Goal: Task Accomplishment & Management: Manage account settings

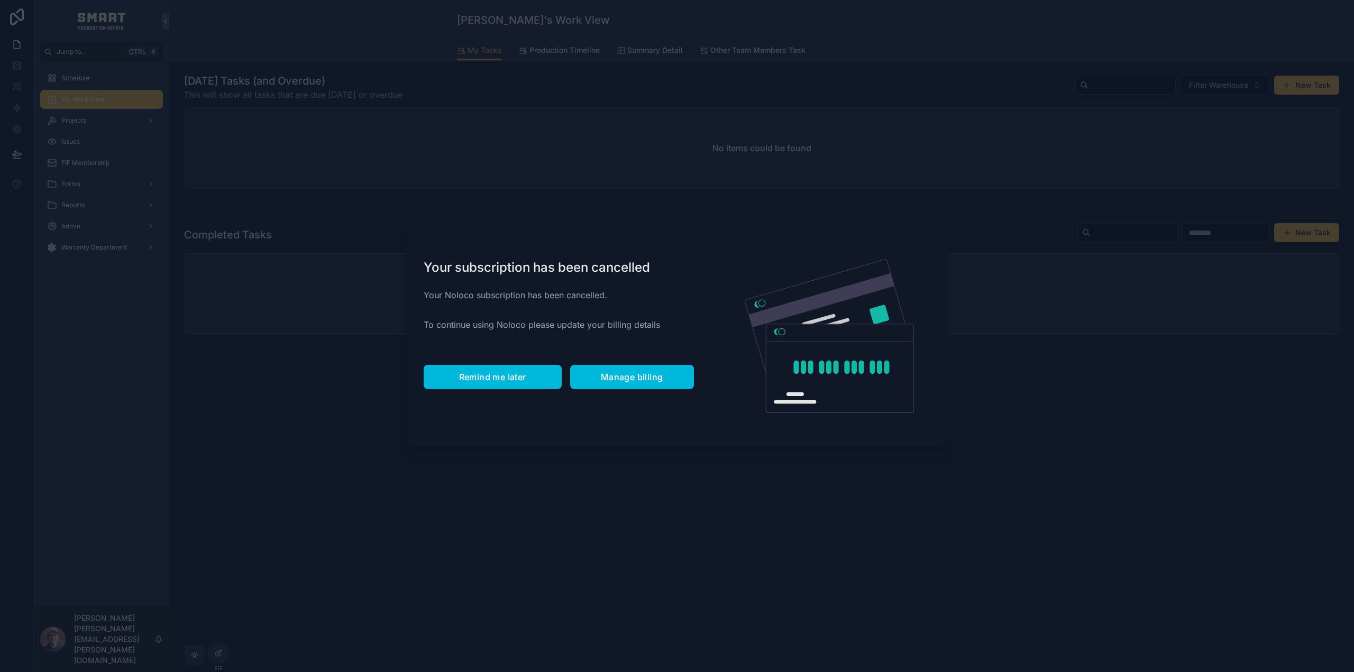
click at [467, 375] on span "Remind me later" at bounding box center [492, 377] width 67 height 11
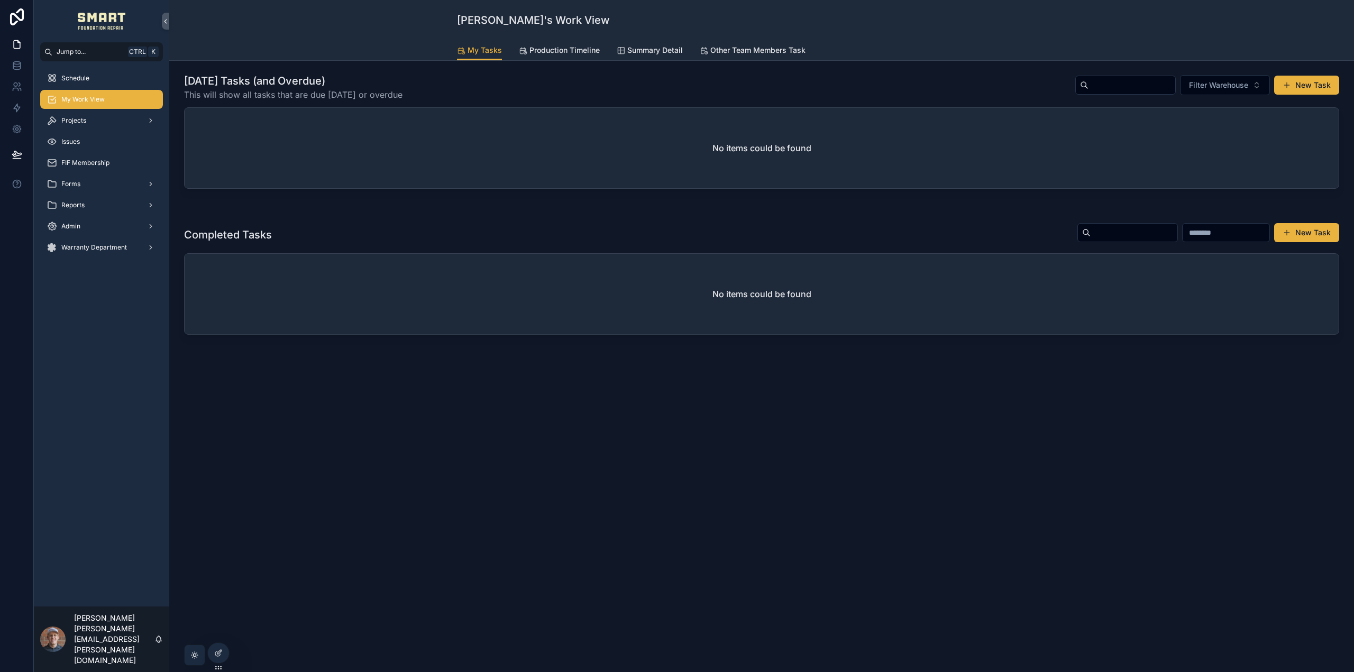
click at [593, 47] on span "Production Timeline" at bounding box center [565, 50] width 70 height 11
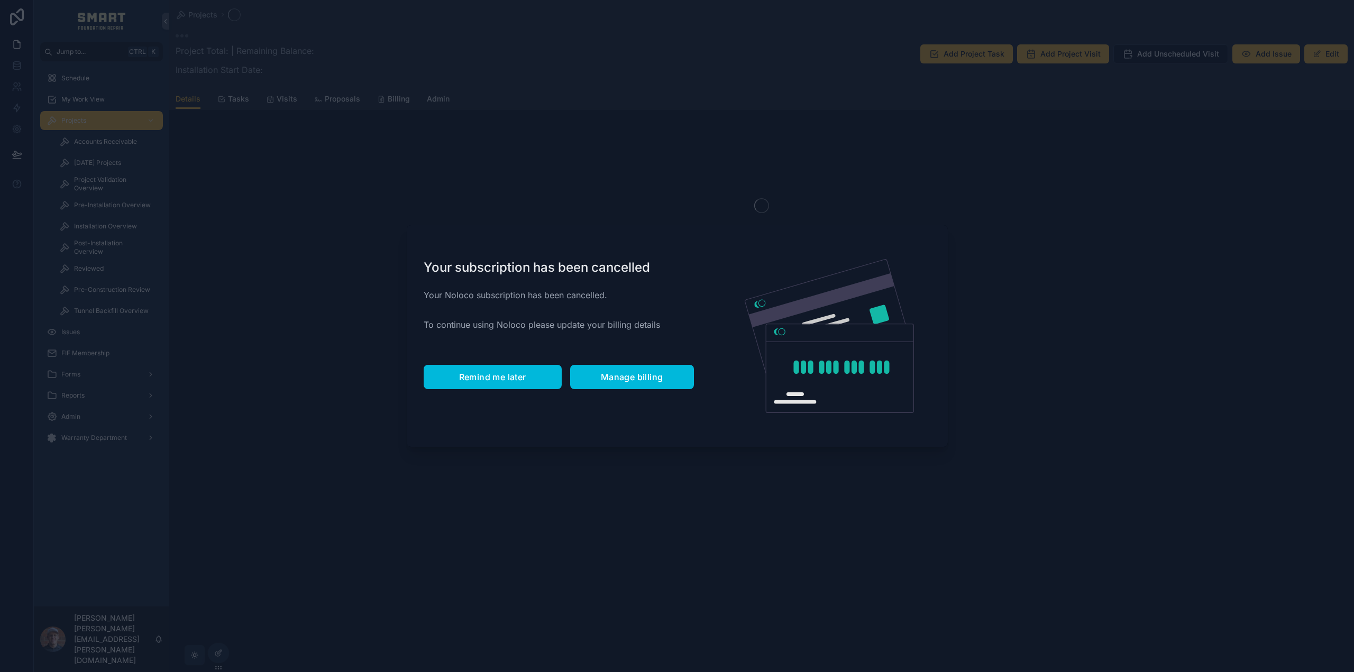
click at [481, 372] on span "Remind me later" at bounding box center [492, 377] width 67 height 11
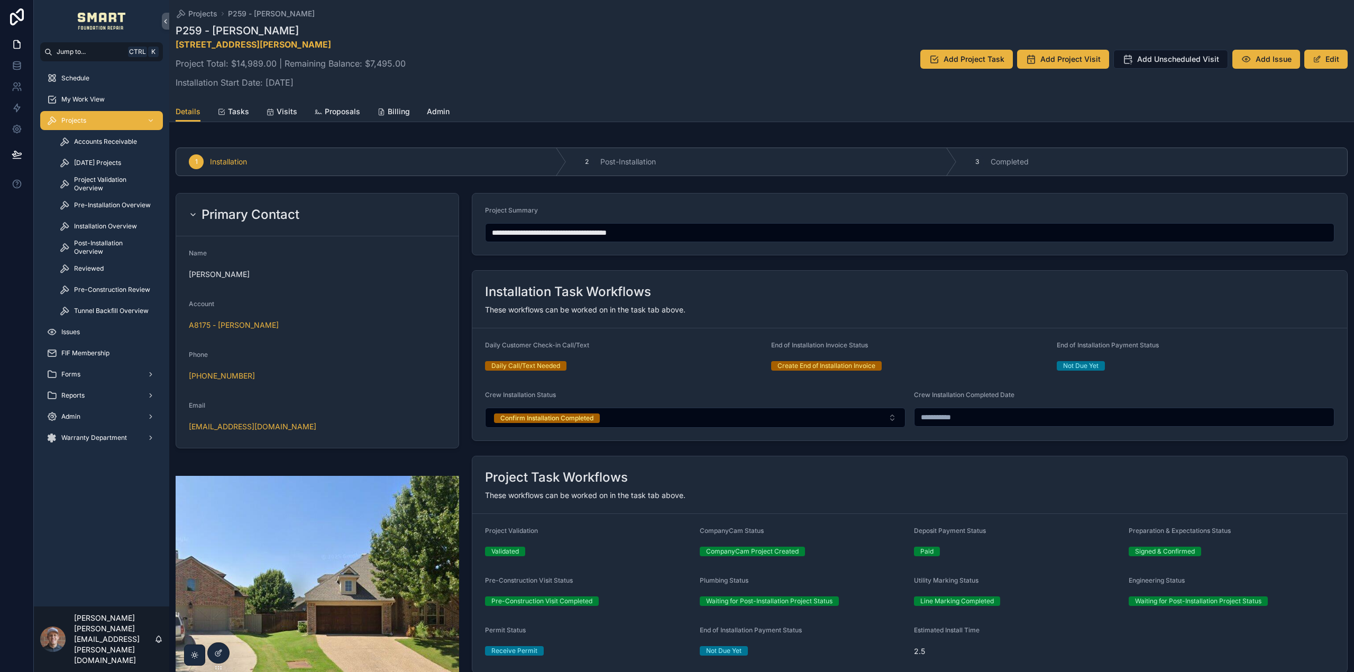
click at [394, 102] on link "Billing" at bounding box center [393, 112] width 33 height 21
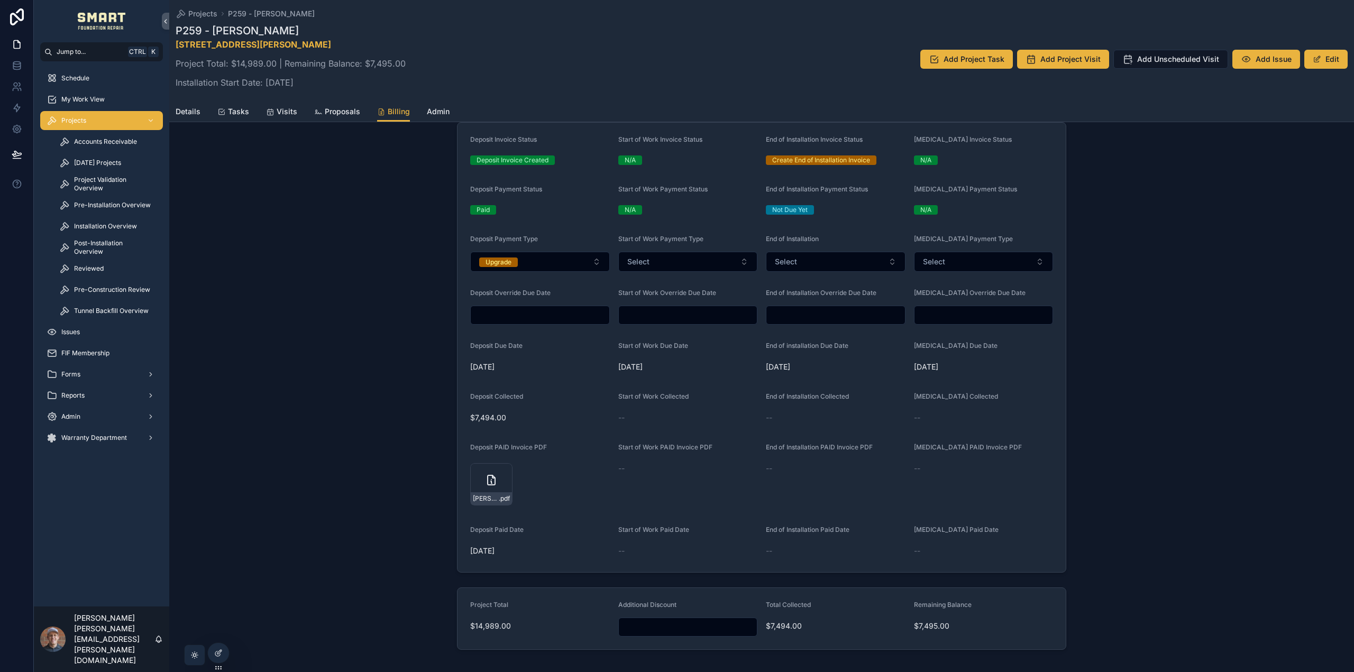
scroll to position [370, 0]
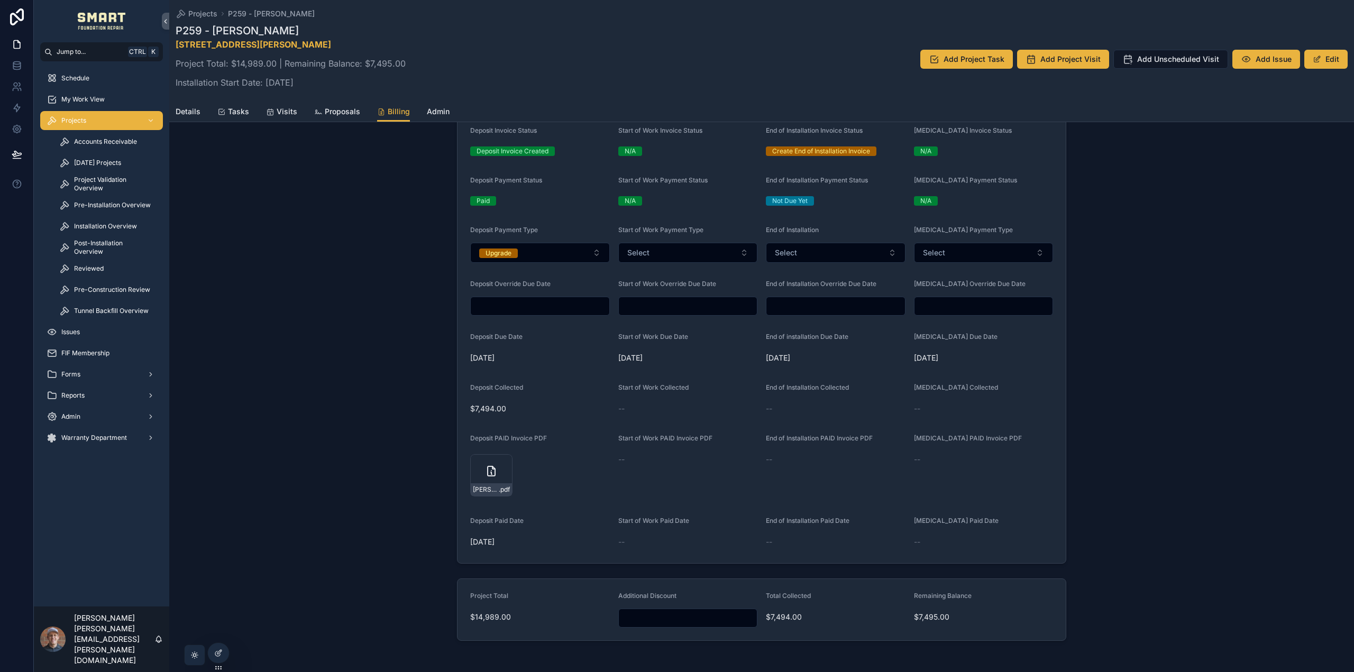
click at [99, 208] on span "Pre-Installation Overview" at bounding box center [112, 205] width 77 height 8
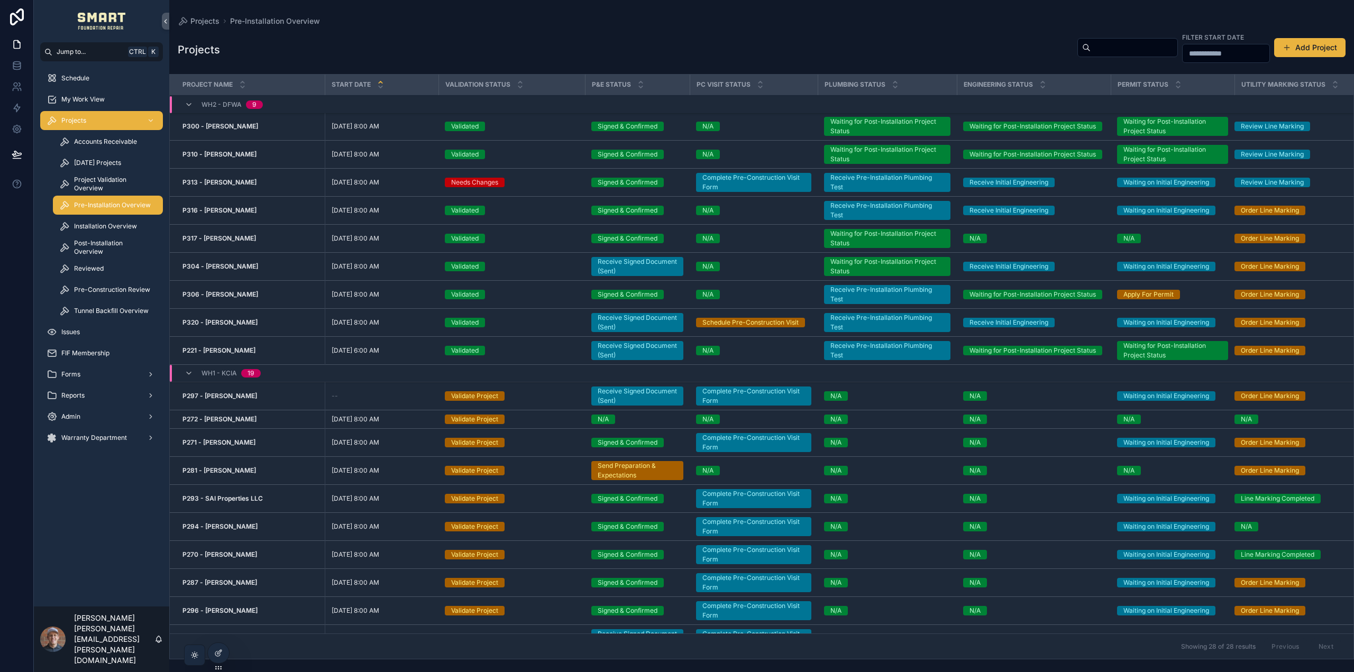
click at [104, 183] on span "Project Validation Overview" at bounding box center [113, 184] width 78 height 17
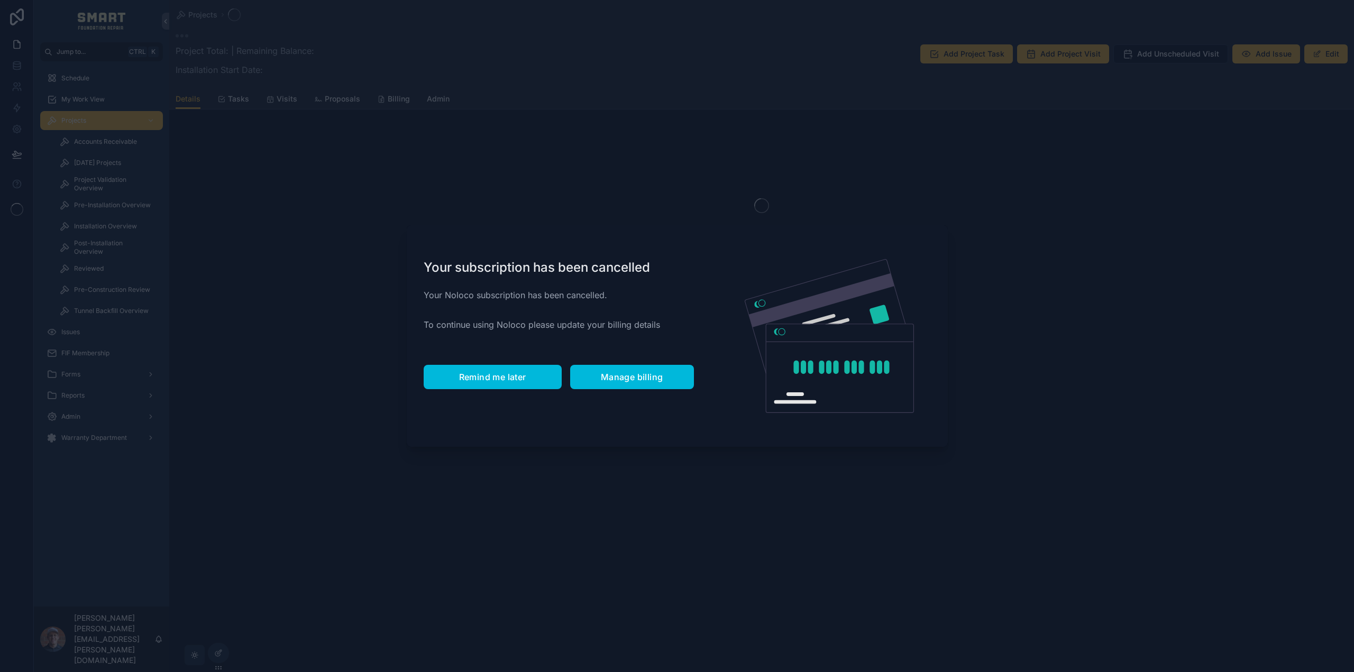
click at [481, 380] on span "Remind me later" at bounding box center [492, 377] width 67 height 11
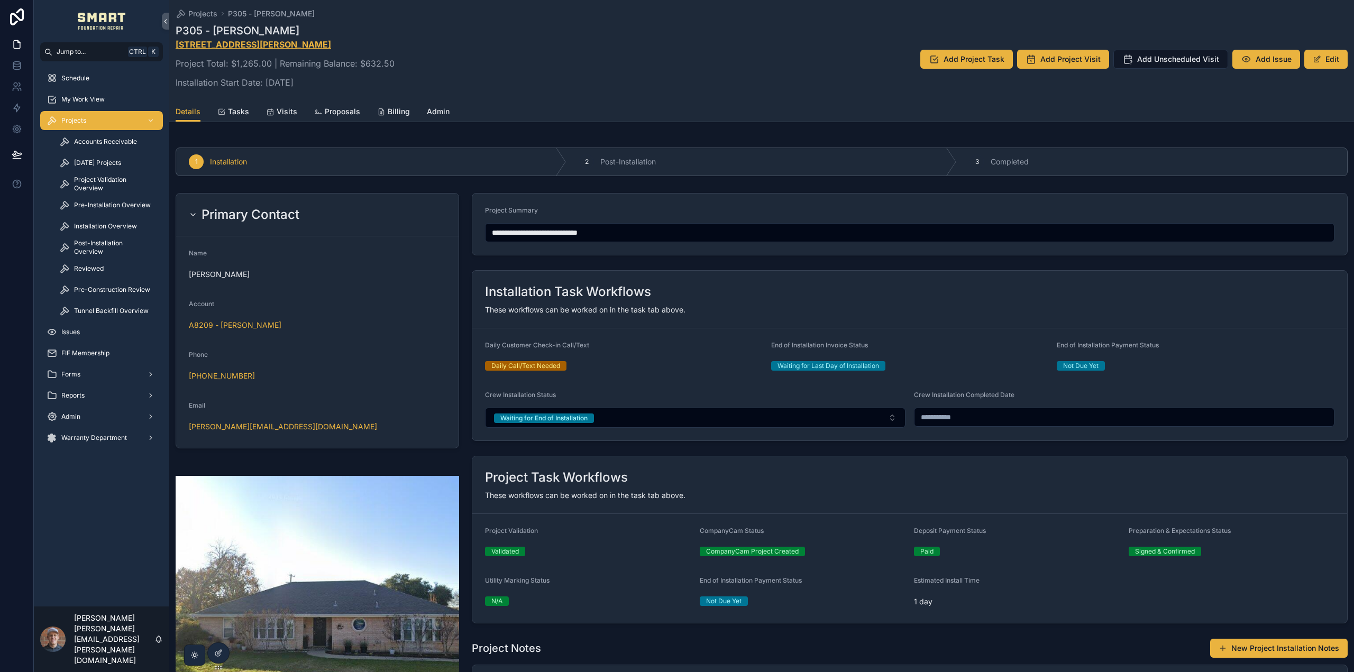
drag, startPoint x: 359, startPoint y: 46, endPoint x: 178, endPoint y: 41, distance: 181.0
click at [178, 41] on p "[STREET_ADDRESS][PERSON_NAME]" at bounding box center [285, 44] width 219 height 13
copy strong "[STREET_ADDRESS][PERSON_NAME]"
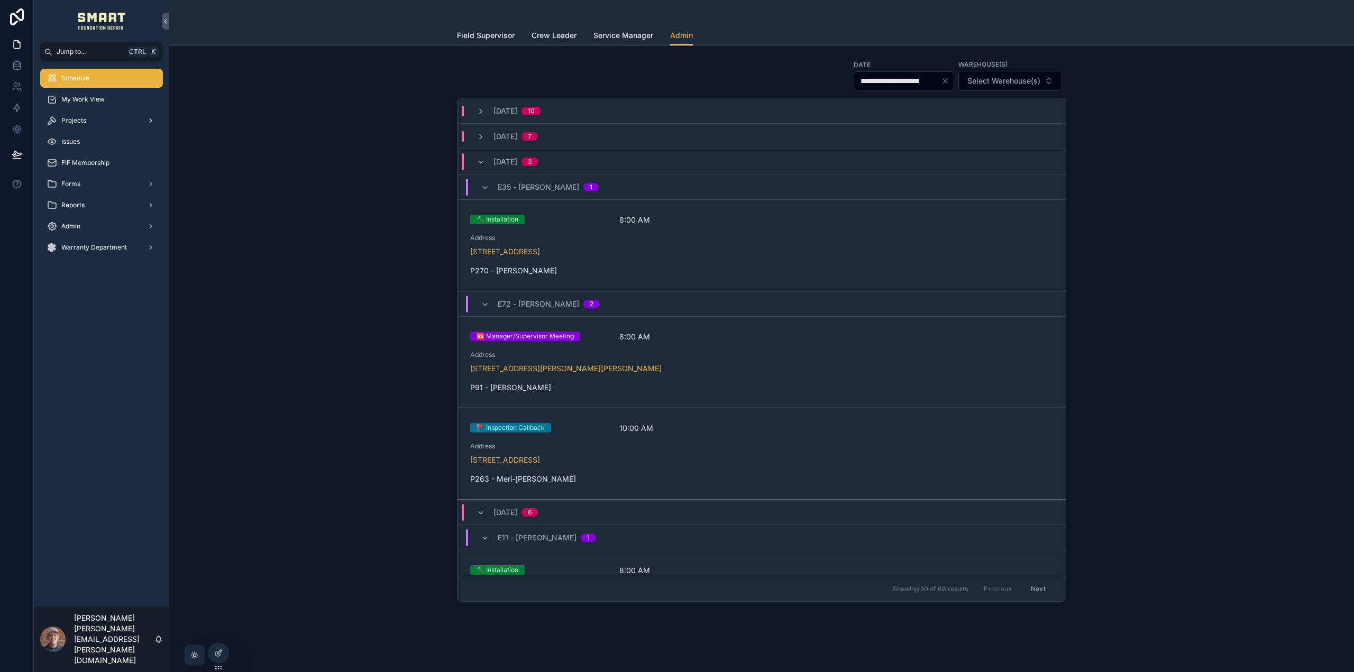
click at [71, 121] on span "Projects" at bounding box center [73, 120] width 25 height 8
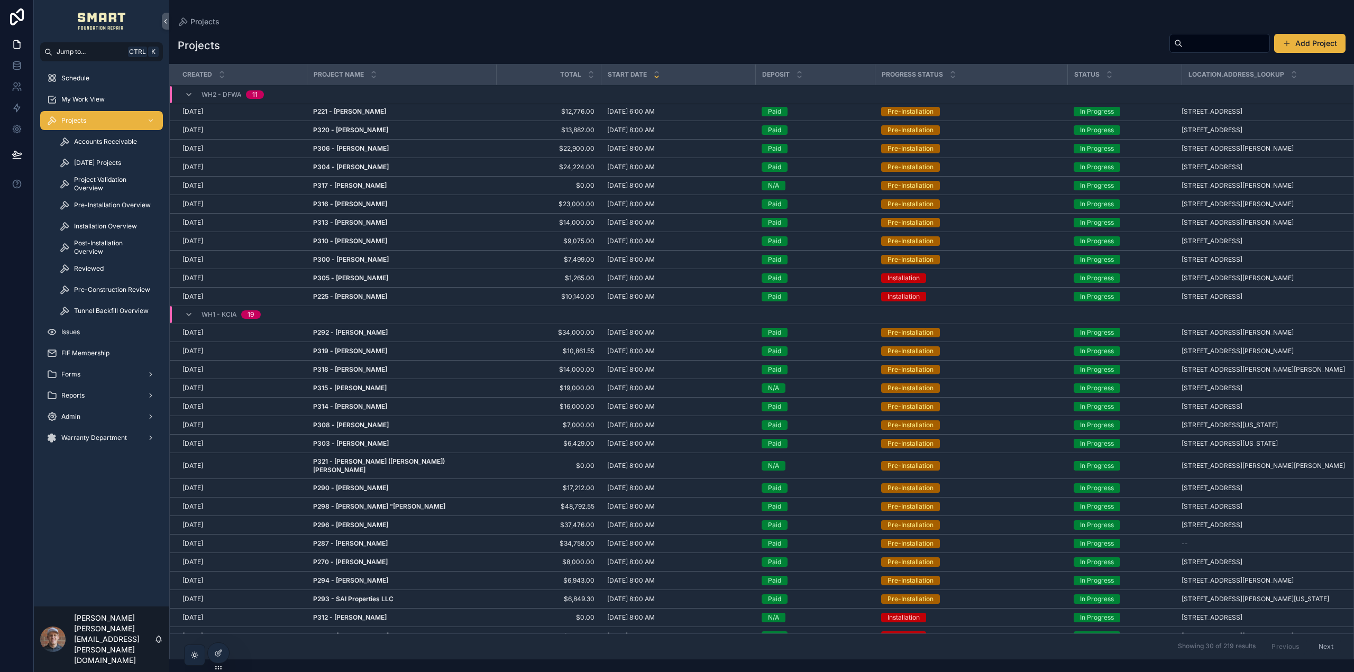
click at [1211, 48] on input "scrollable content" at bounding box center [1226, 43] width 87 height 15
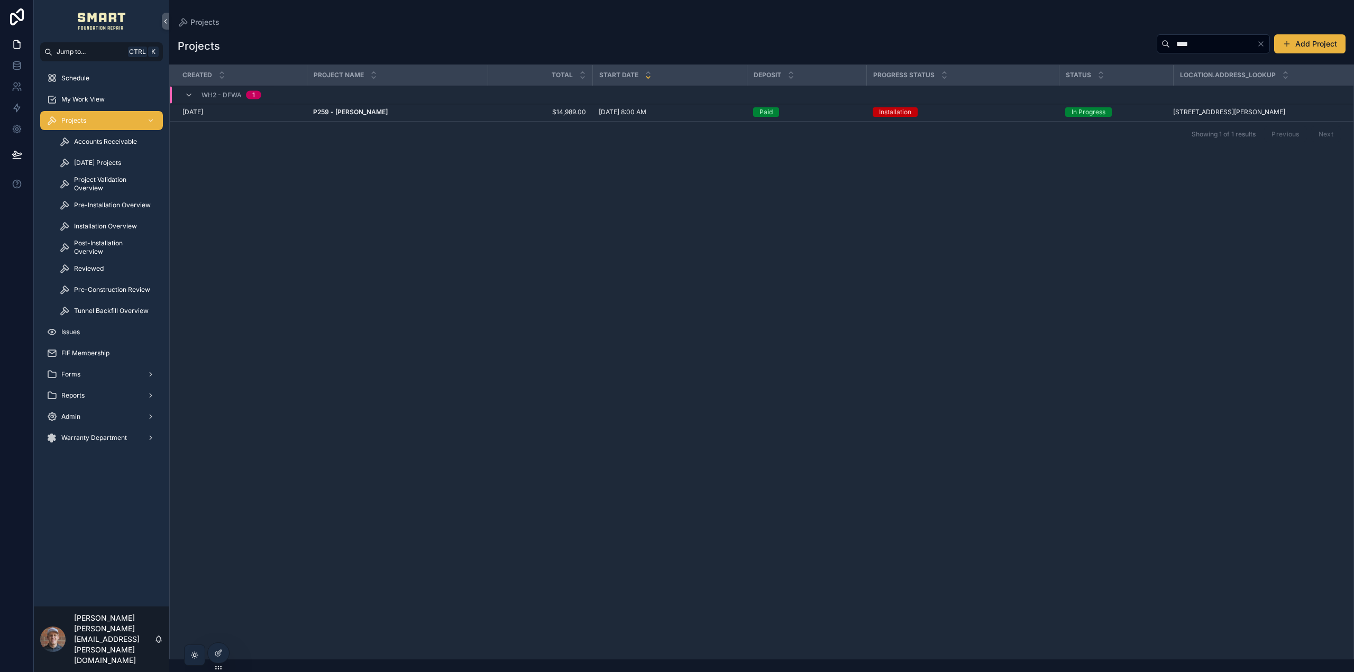
type input "****"
click at [368, 111] on strong "P259 - Gena Greybear" at bounding box center [350, 112] width 75 height 8
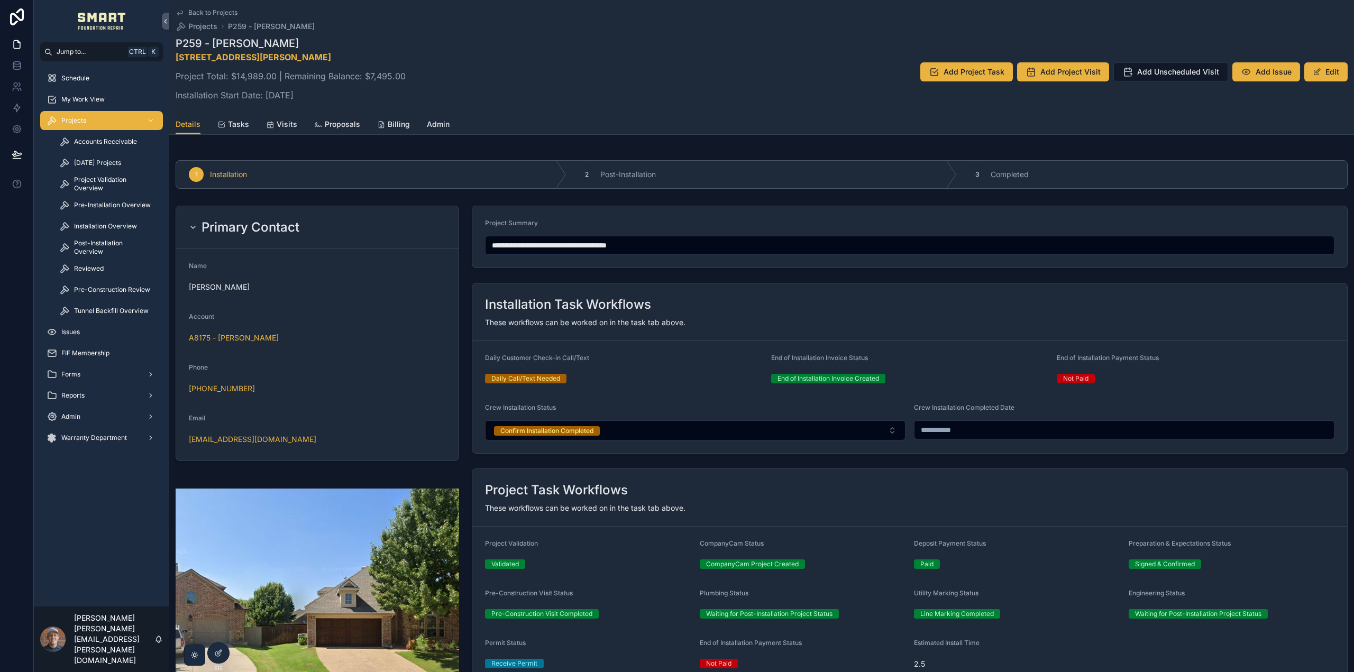
click at [231, 122] on span "Tasks" at bounding box center [238, 124] width 21 height 11
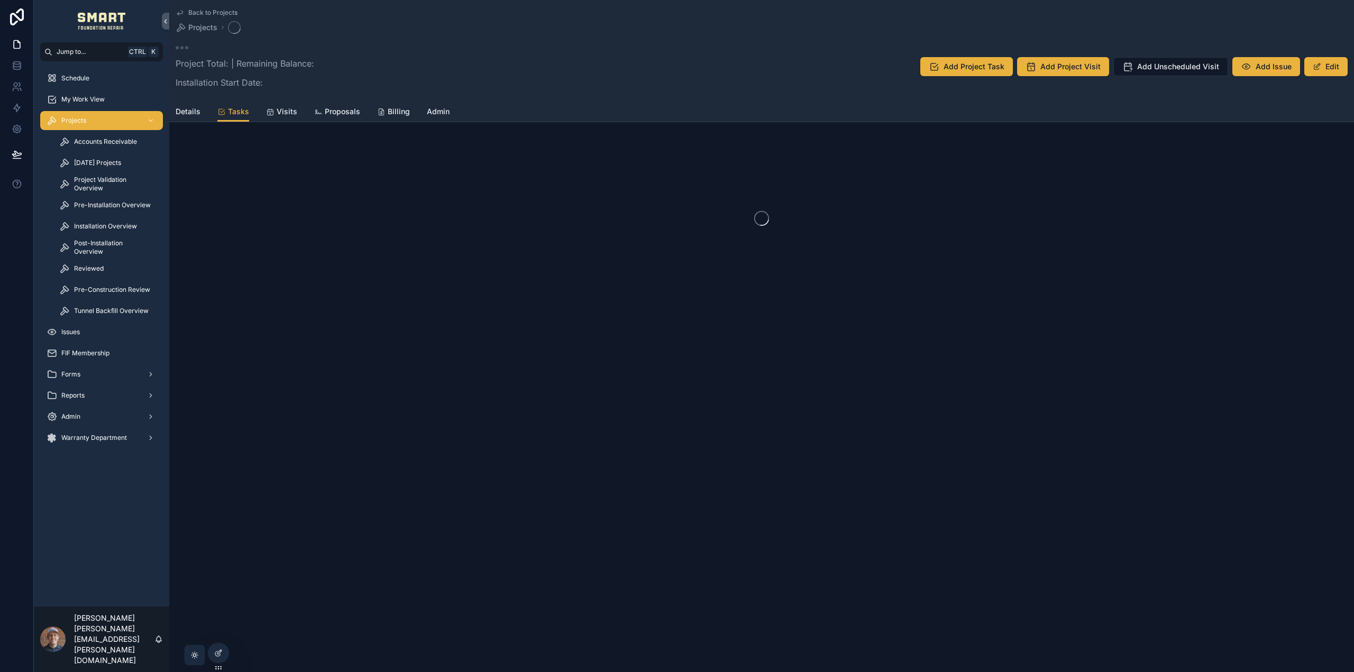
click at [285, 115] on span "Visits" at bounding box center [287, 111] width 21 height 11
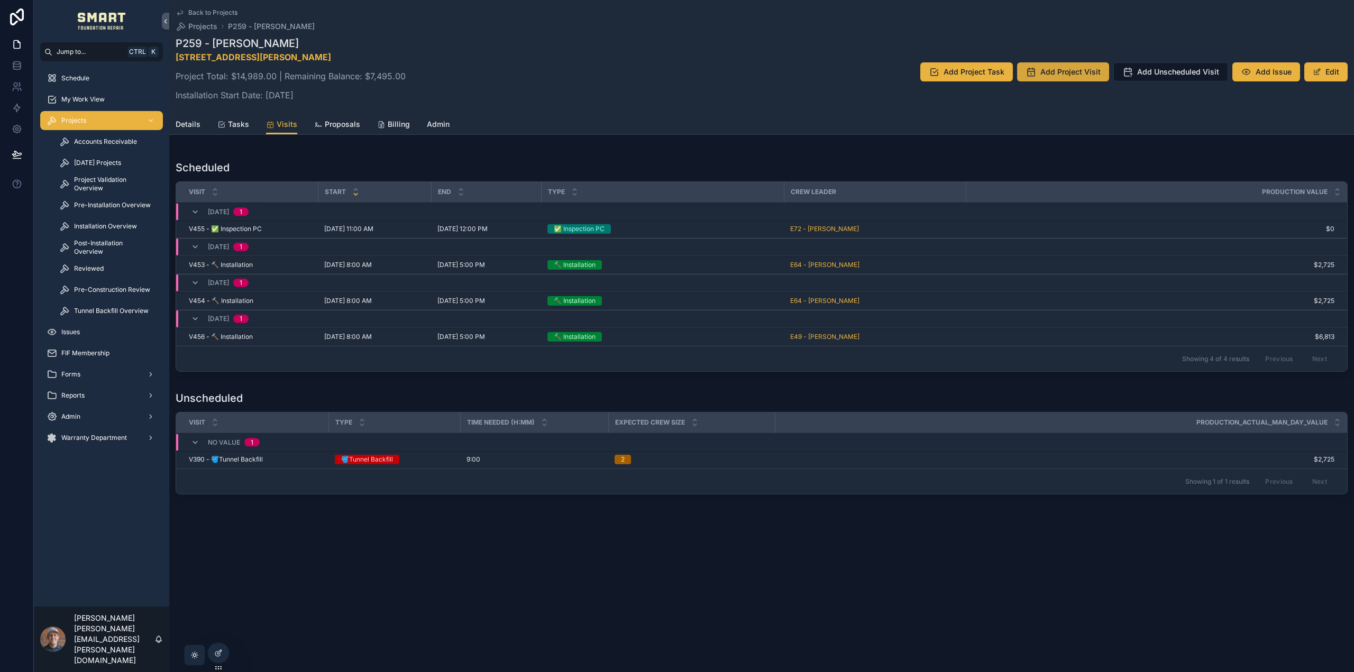
click at [1057, 70] on span "Add Project Visit" at bounding box center [1071, 72] width 60 height 11
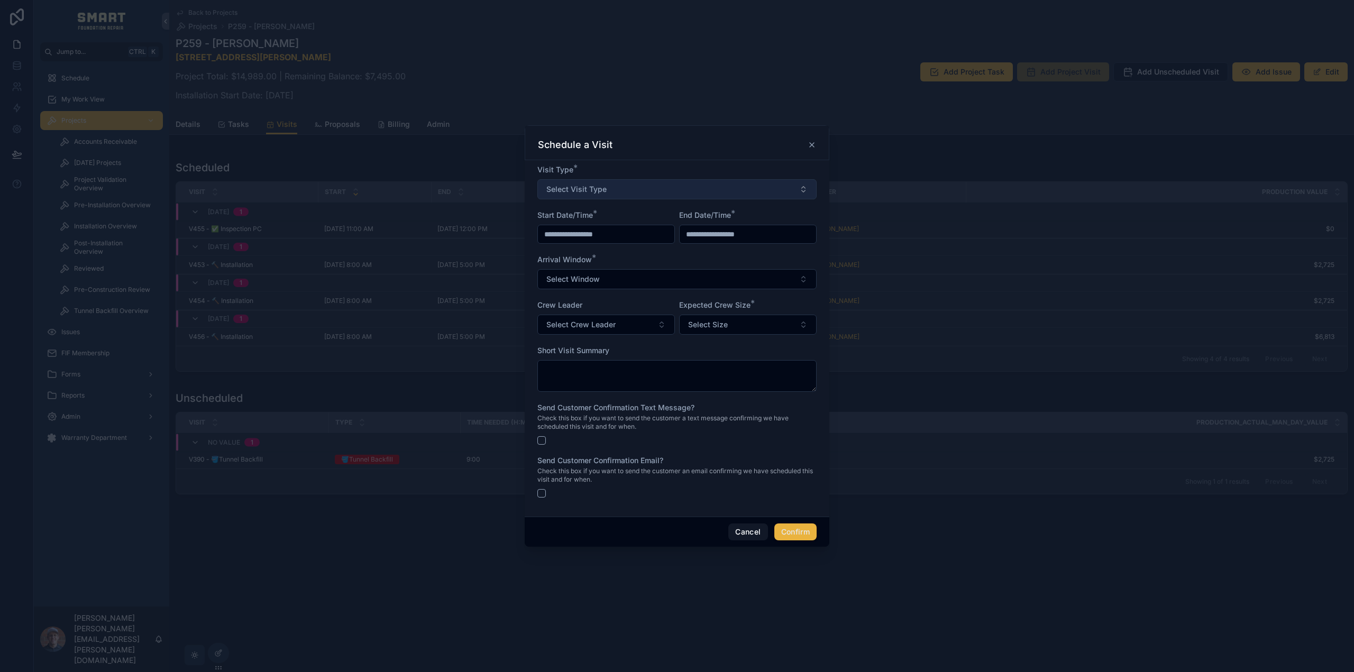
click at [613, 189] on button "Select Visit Type" at bounding box center [677, 189] width 279 height 20
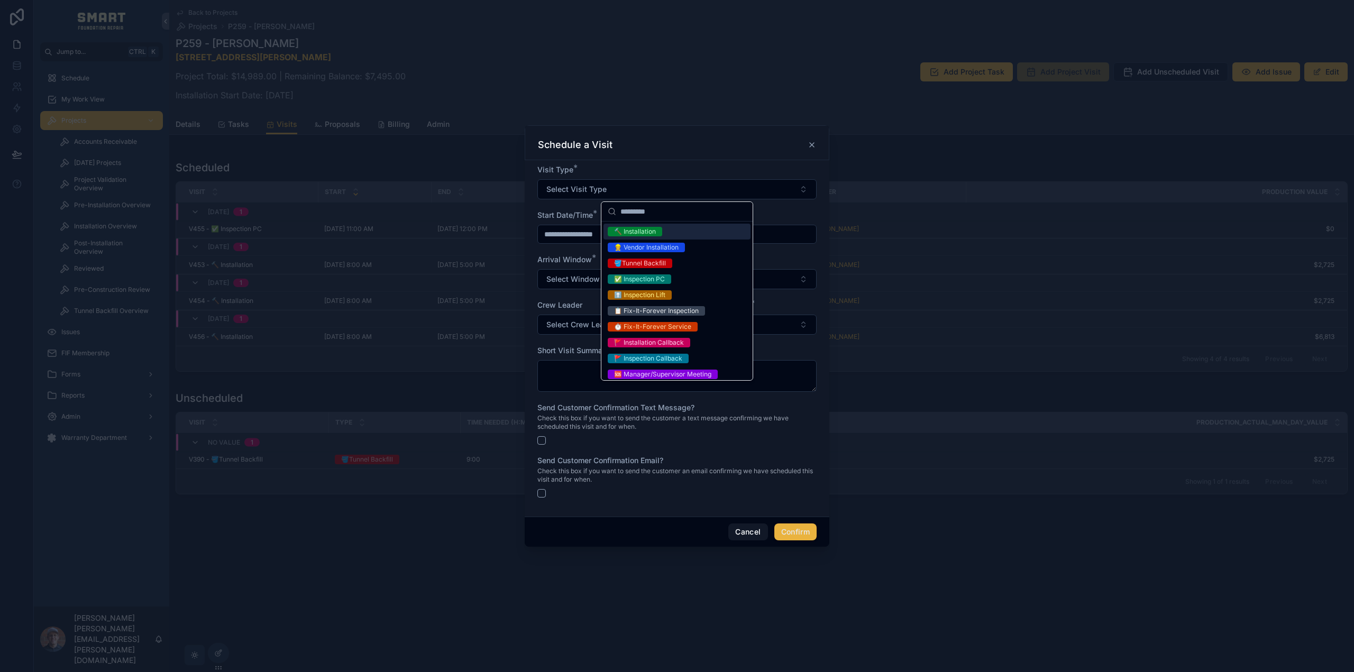
click at [632, 231] on div "🔨 Installation" at bounding box center [635, 232] width 42 height 10
click at [590, 239] on input "**********" at bounding box center [606, 234] width 137 height 15
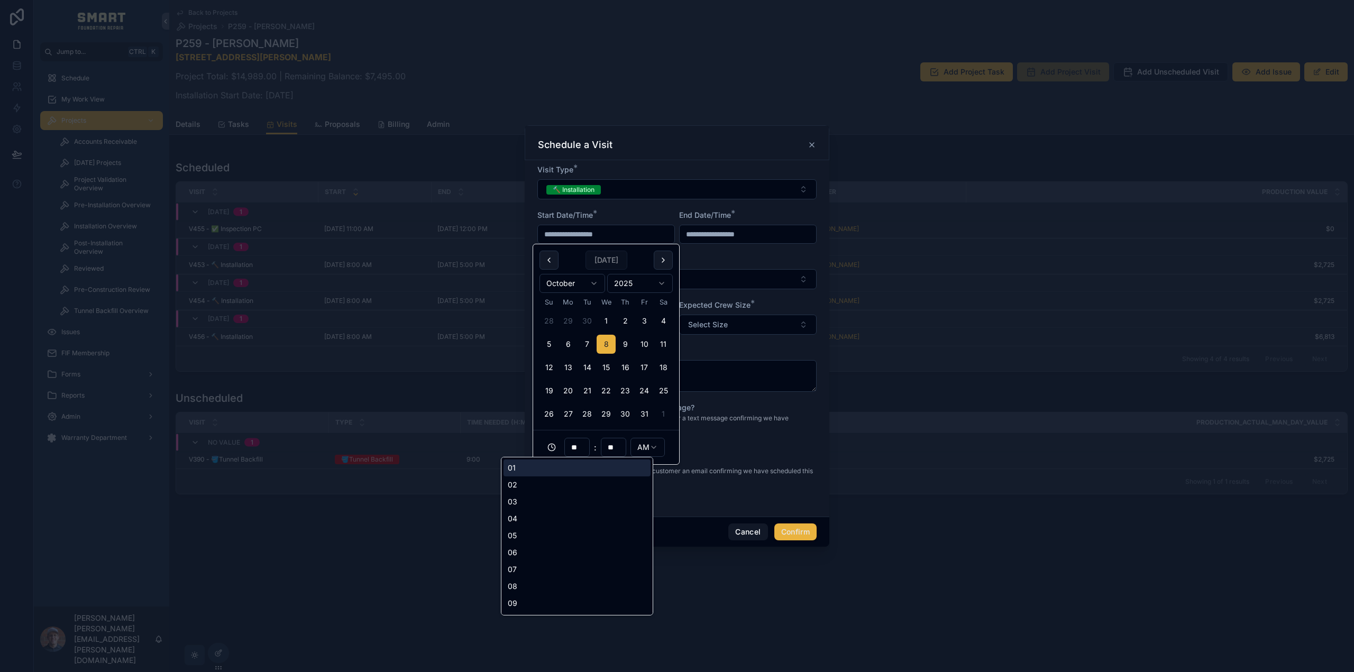
click at [582, 450] on input "**" at bounding box center [577, 447] width 24 height 15
click at [538, 584] on div "11" at bounding box center [577, 587] width 147 height 17
type input "**********"
type input "**"
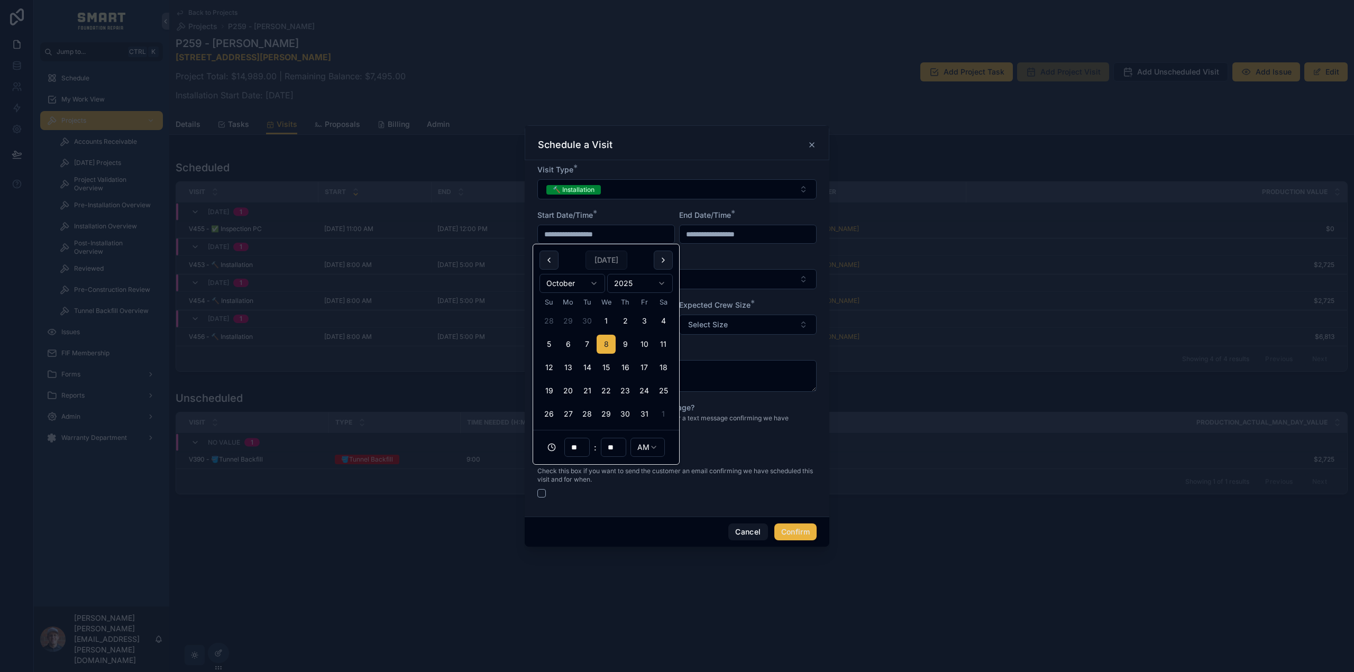
click at [720, 251] on form "**********" at bounding box center [677, 337] width 279 height 344
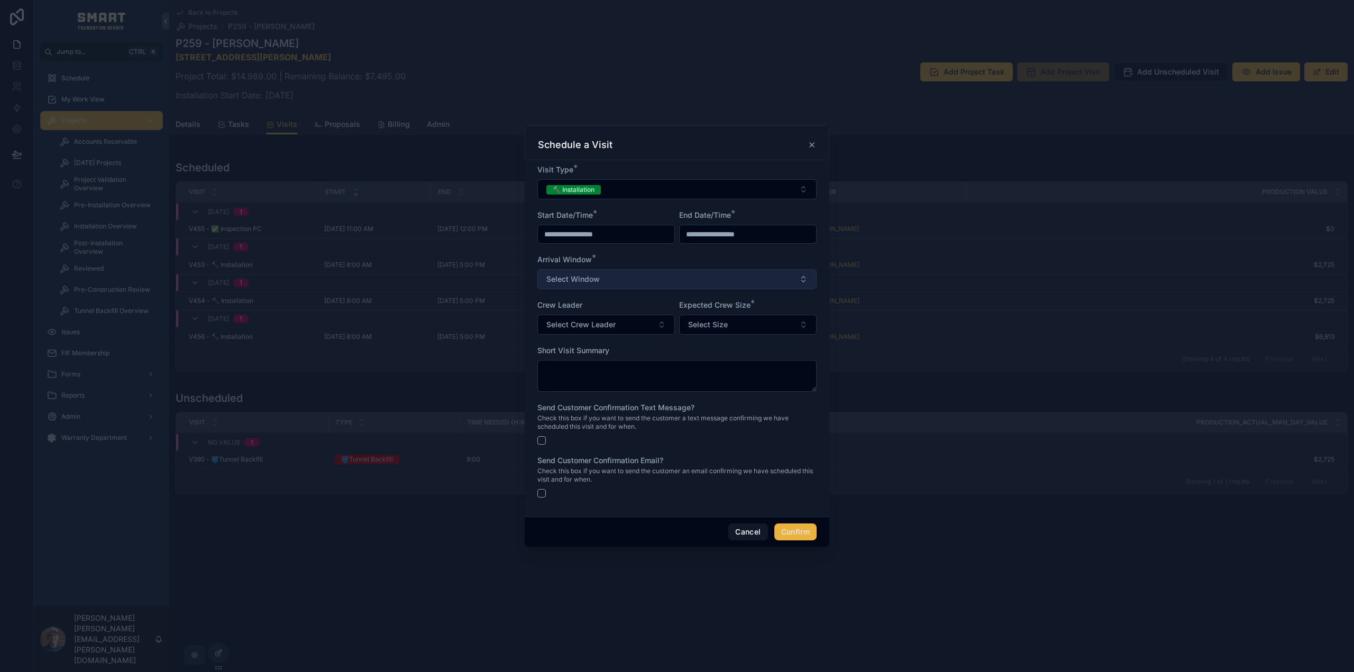
click at [615, 278] on button "Select Window" at bounding box center [677, 279] width 279 height 20
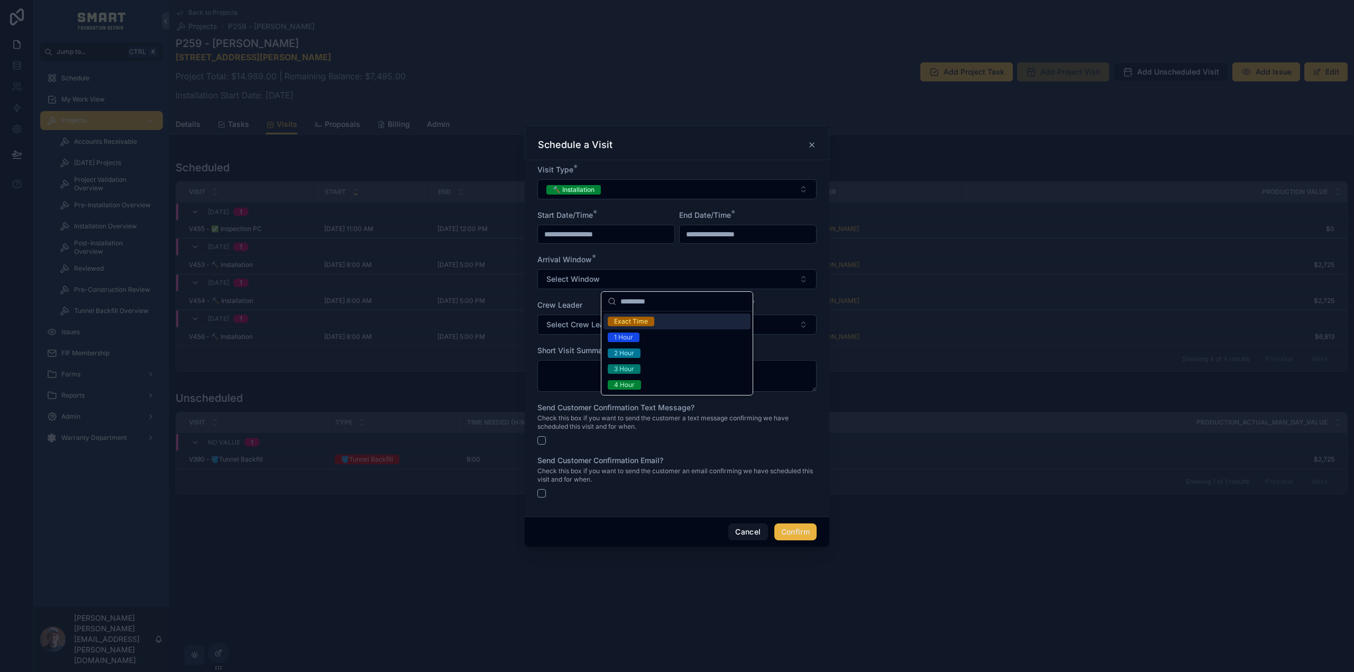
click at [625, 321] on div "Exact Time" at bounding box center [631, 322] width 34 height 10
click at [616, 325] on button "Select Crew Leader" at bounding box center [607, 325] width 138 height 20
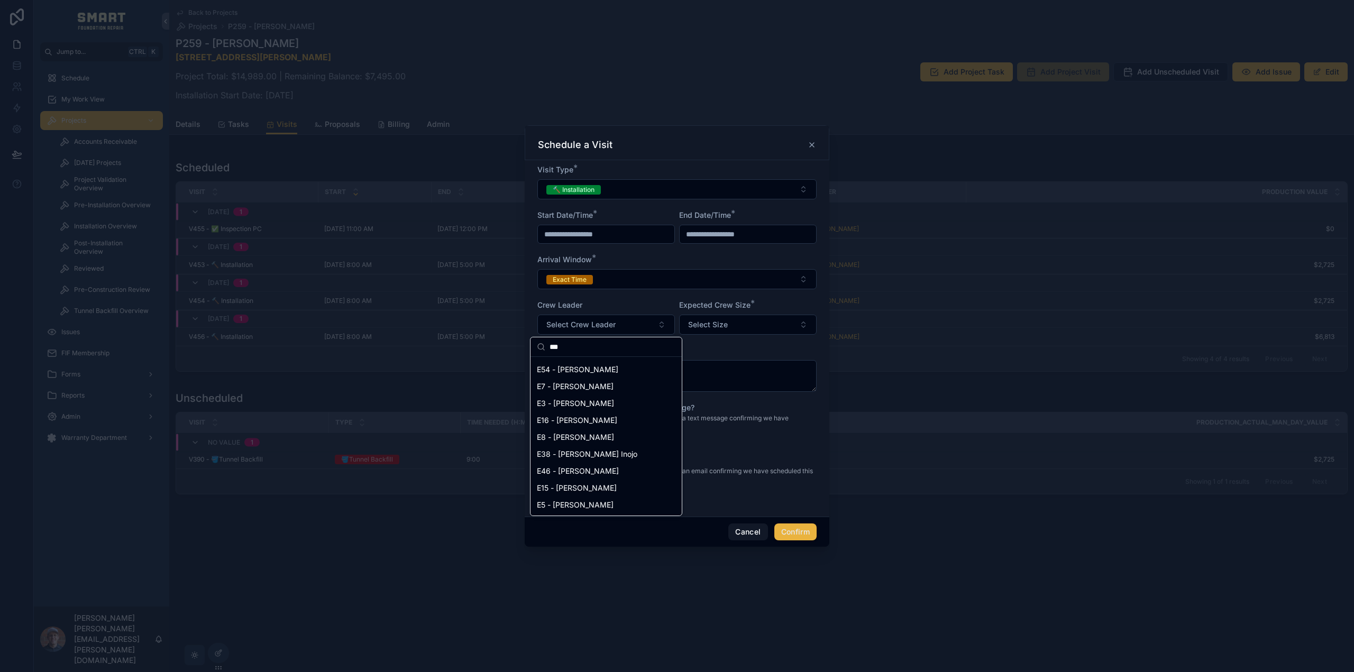
scroll to position [0, 0]
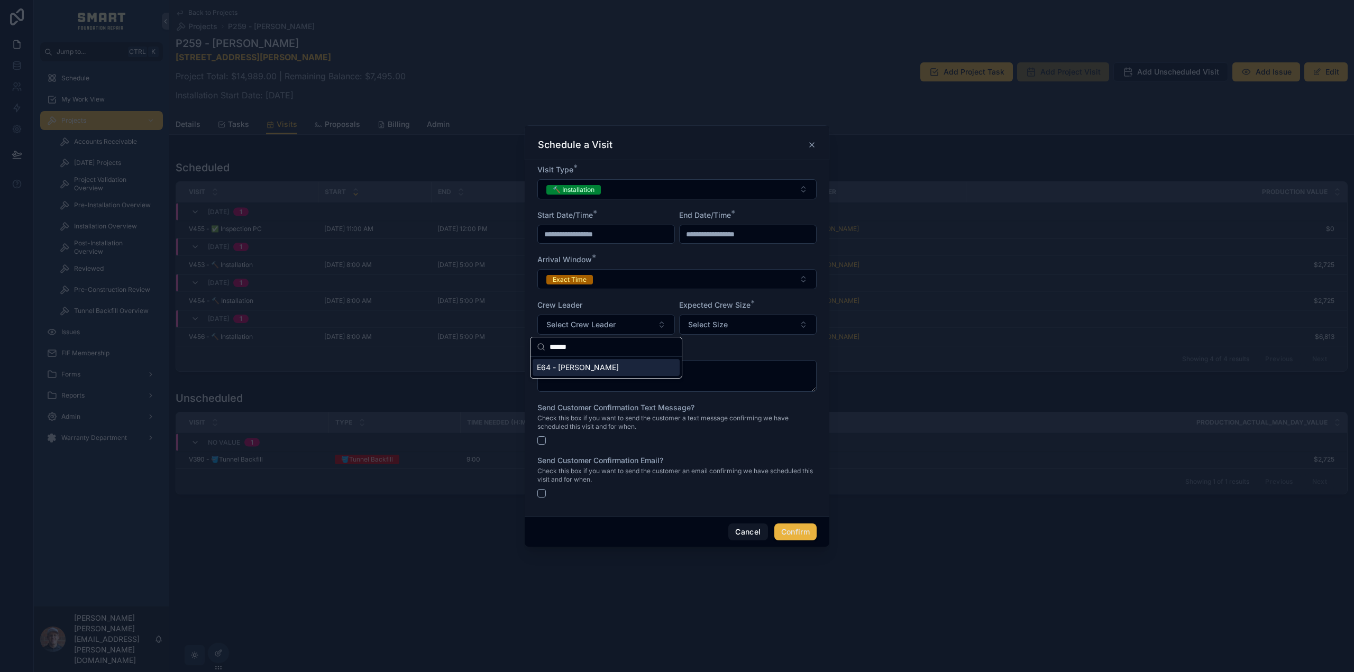
type input "******"
click at [599, 368] on span "E64 - [PERSON_NAME]" at bounding box center [578, 367] width 82 height 11
click at [720, 325] on span "Select Size" at bounding box center [708, 325] width 40 height 11
click at [698, 411] on div "2" at bounding box center [748, 415] width 147 height 16
click at [649, 382] on textarea at bounding box center [677, 376] width 279 height 32
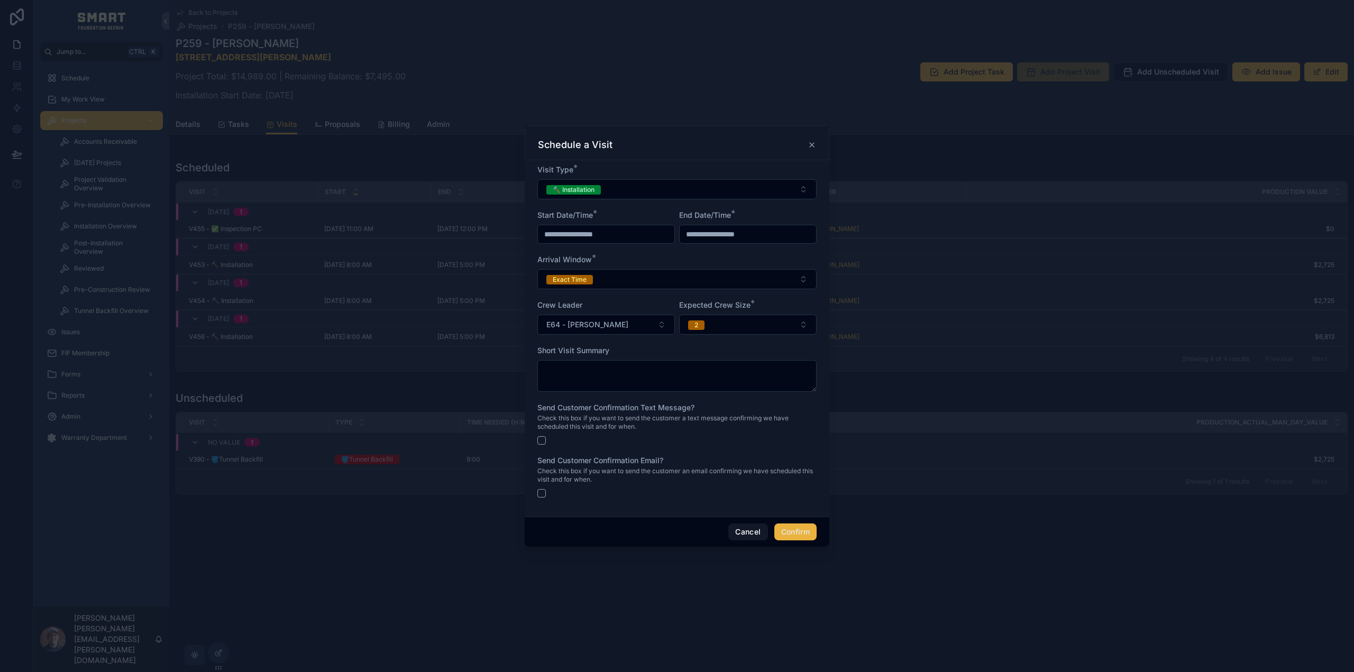
click at [800, 533] on button "Confirm" at bounding box center [796, 532] width 42 height 17
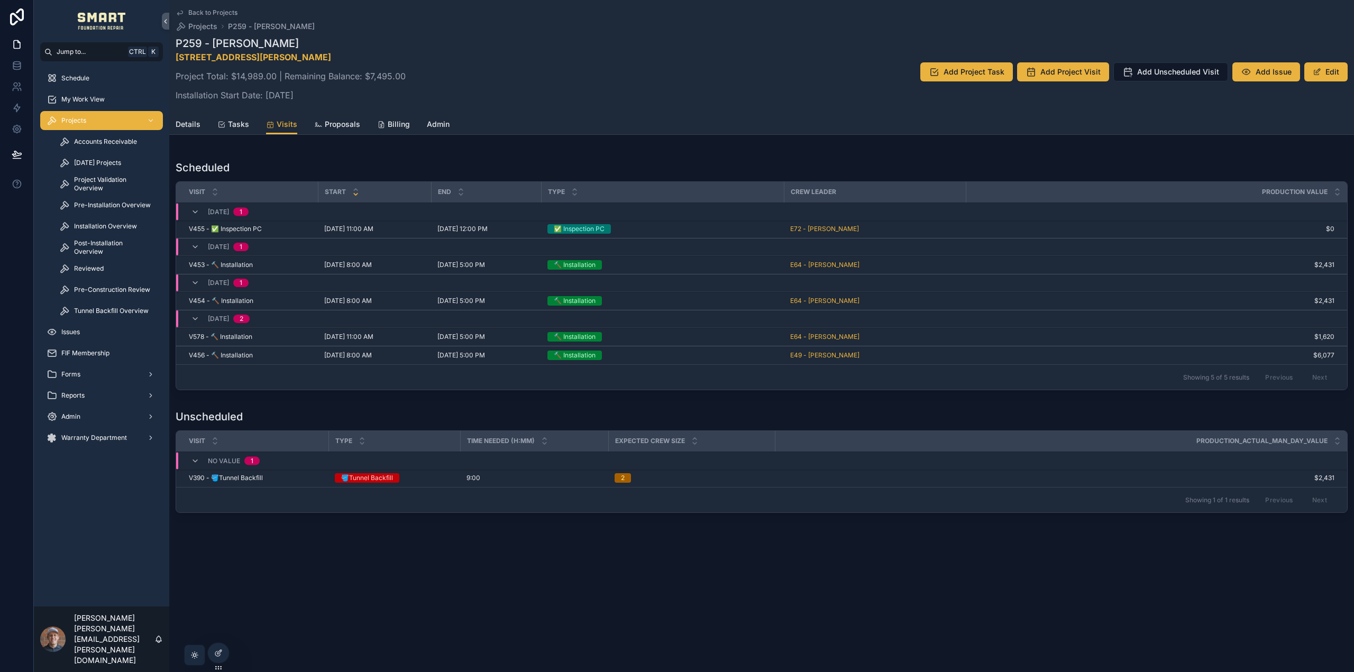
click at [111, 100] on div "My Work View" at bounding box center [102, 99] width 110 height 17
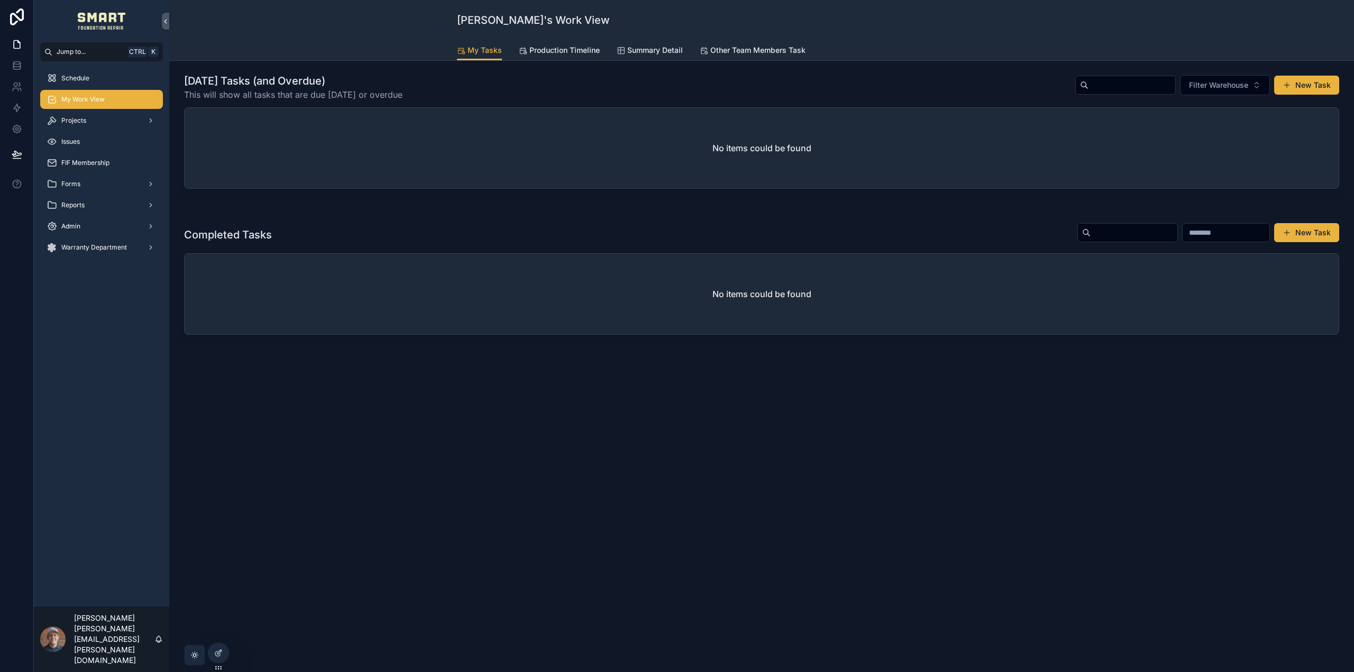
click at [566, 53] on span "Production Timeline" at bounding box center [565, 50] width 70 height 11
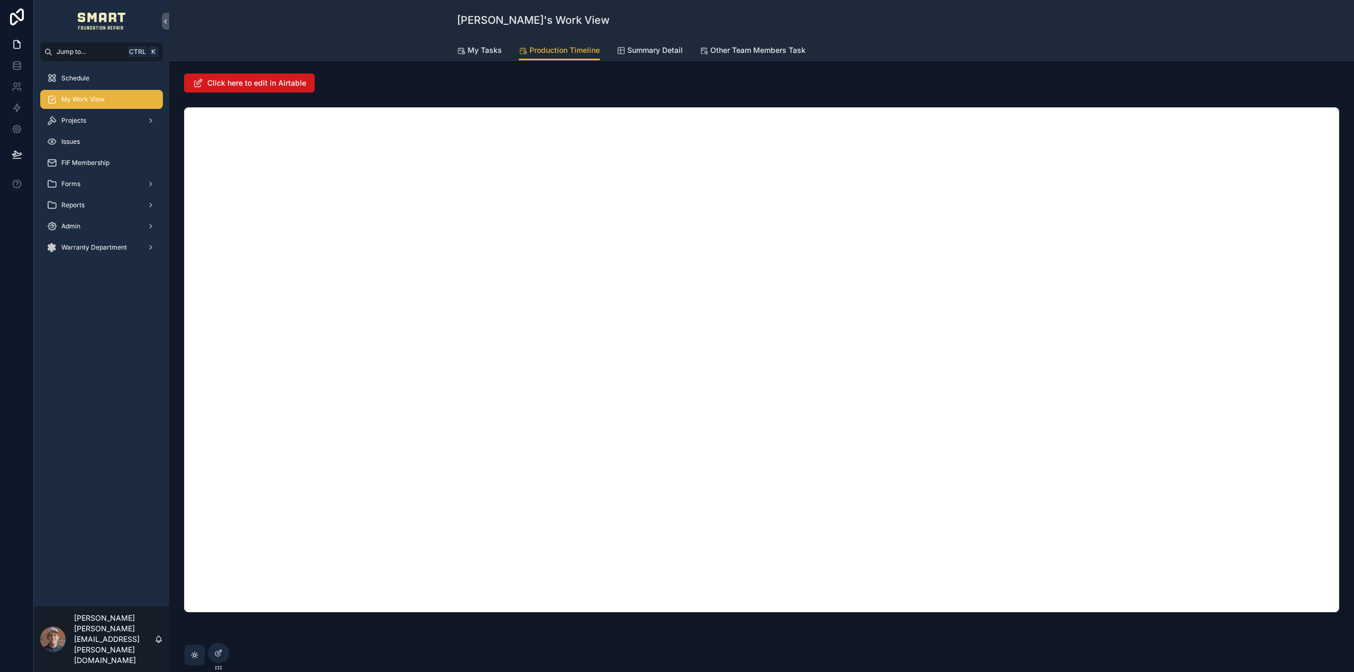
click at [293, 88] on span "Click here to edit in Airtable" at bounding box center [256, 83] width 99 height 11
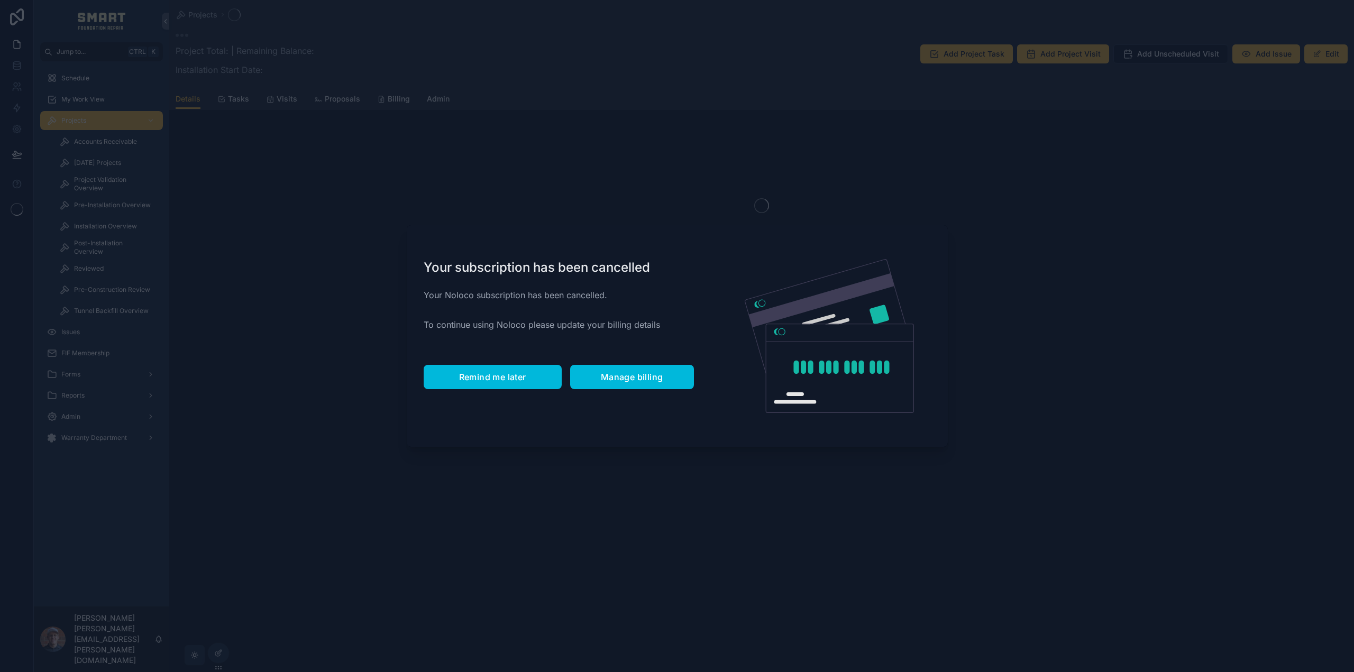
click at [496, 360] on div "Your subscription has been cancelled Your Noloco subscription has been cancelle…" at bounding box center [559, 336] width 304 height 222
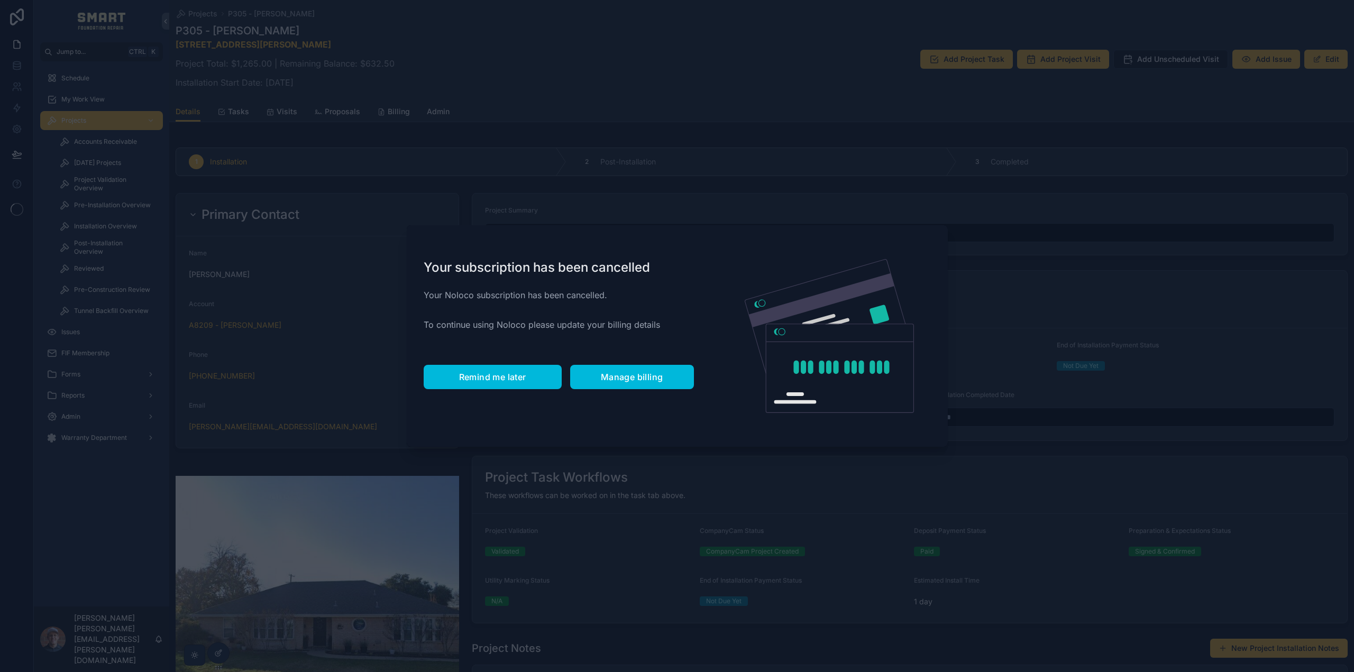
click at [496, 374] on span "Remind me later" at bounding box center [492, 377] width 67 height 11
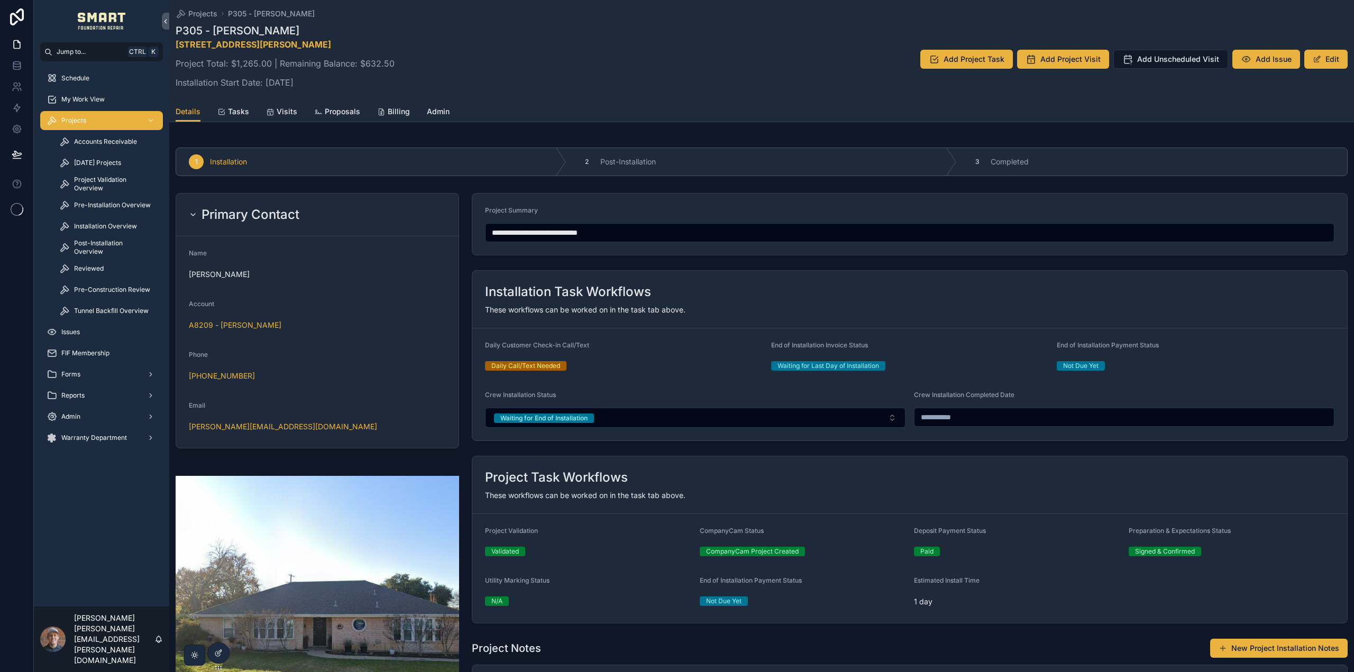
click at [277, 107] on span "Visits" at bounding box center [287, 111] width 21 height 11
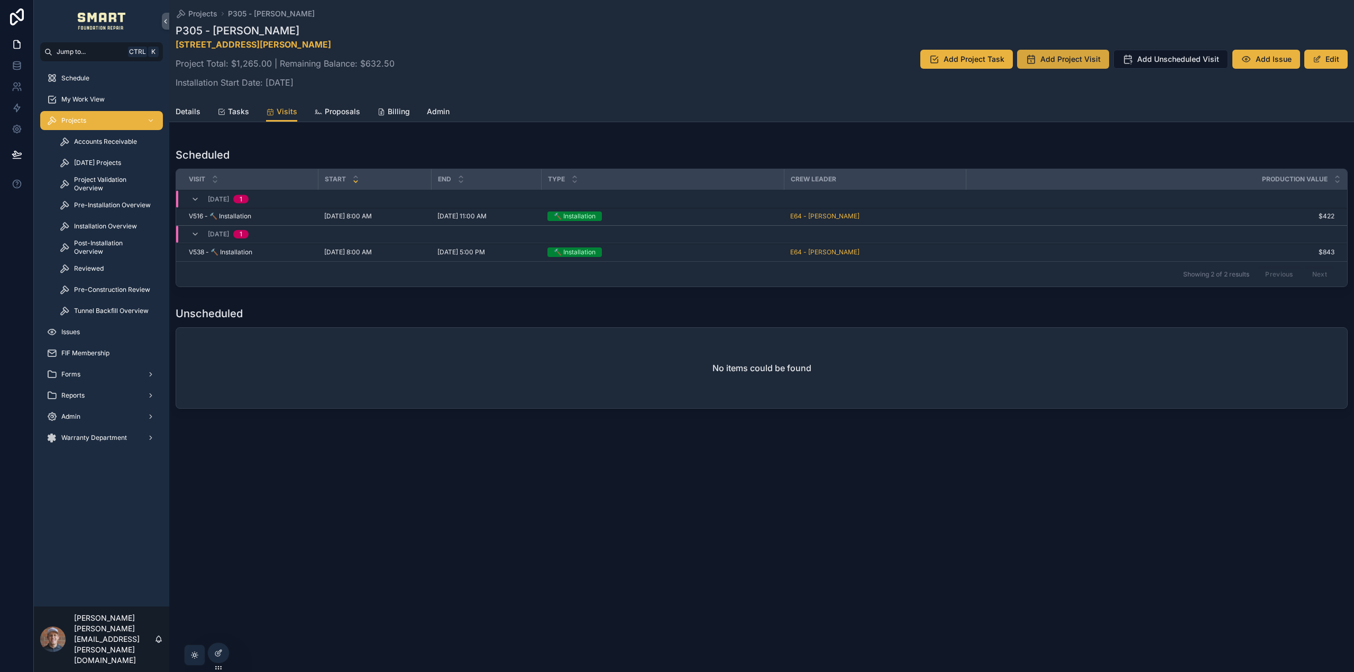
click at [1042, 60] on button "Add Project Visit" at bounding box center [1063, 59] width 92 height 19
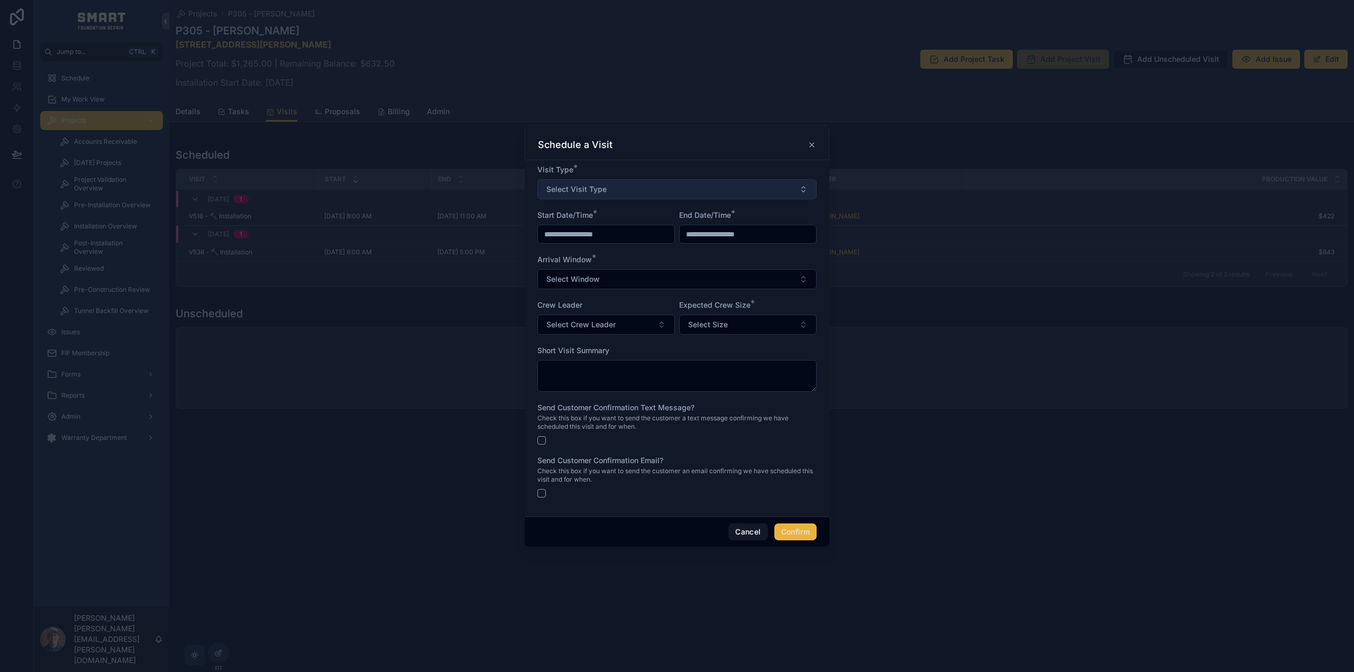
click at [612, 188] on button "Select Visit Type" at bounding box center [677, 189] width 279 height 20
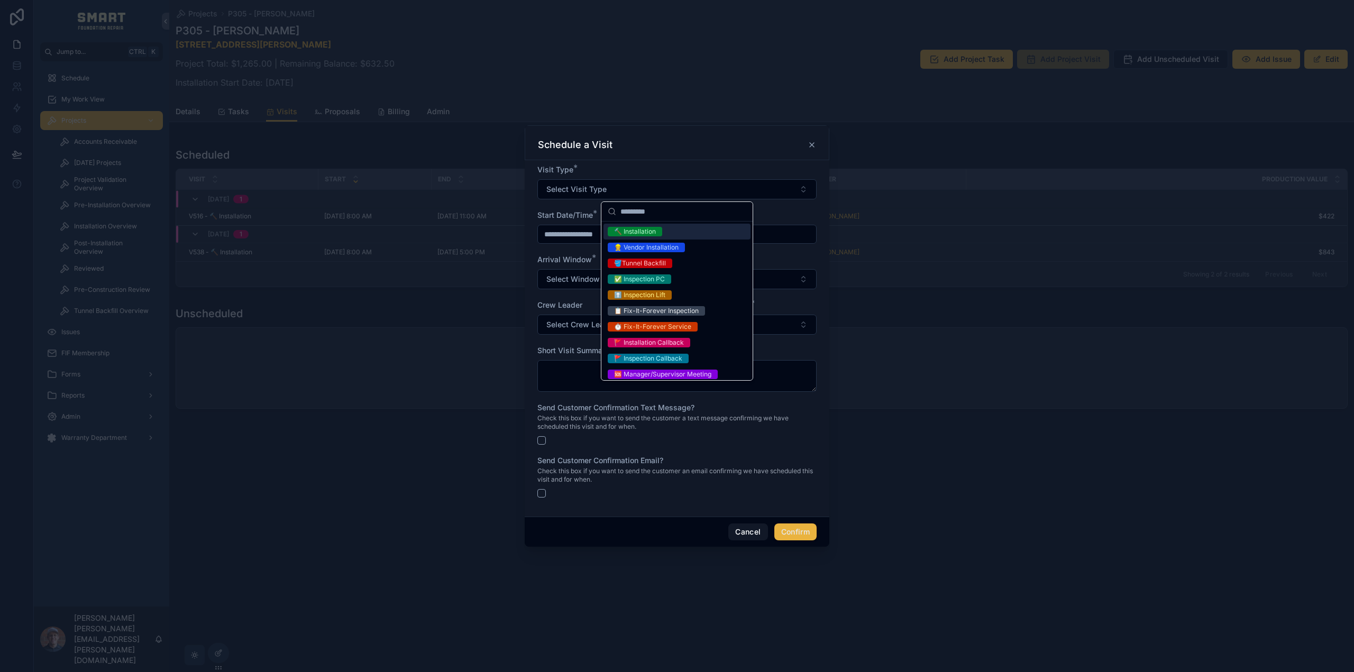
click at [638, 230] on div "🔨 Installation" at bounding box center [635, 232] width 42 height 10
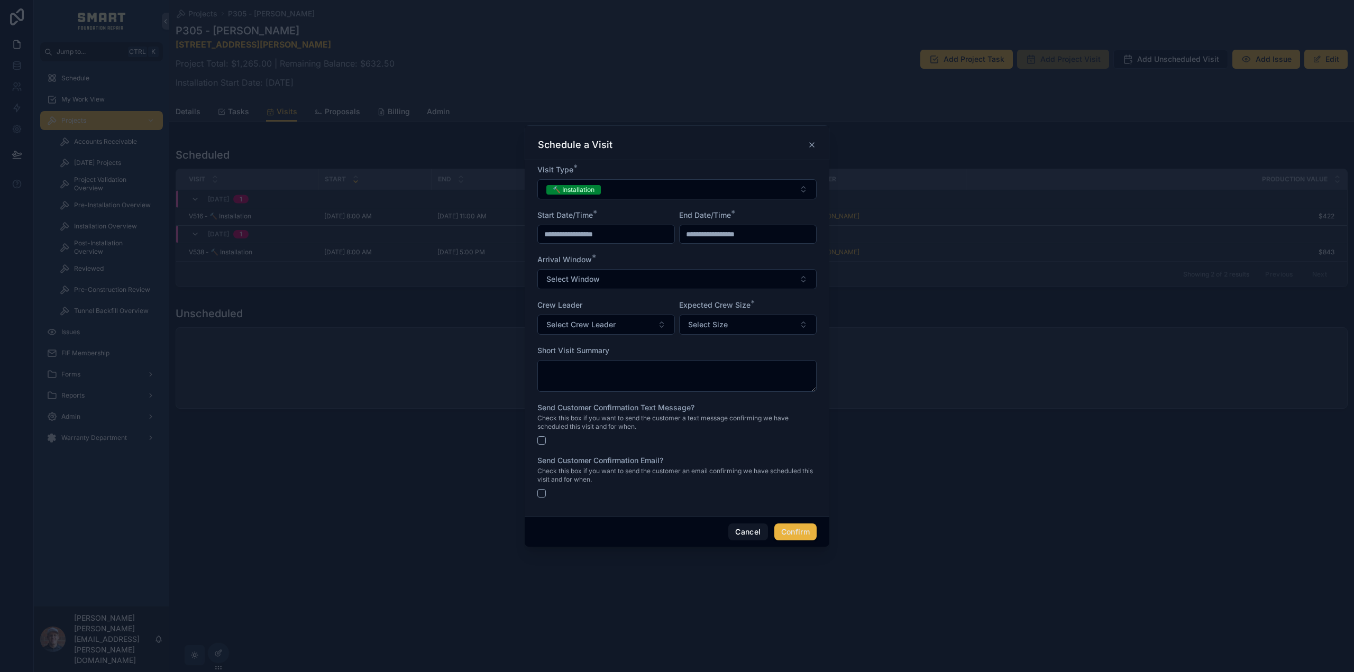
click at [605, 231] on input "**********" at bounding box center [606, 234] width 137 height 15
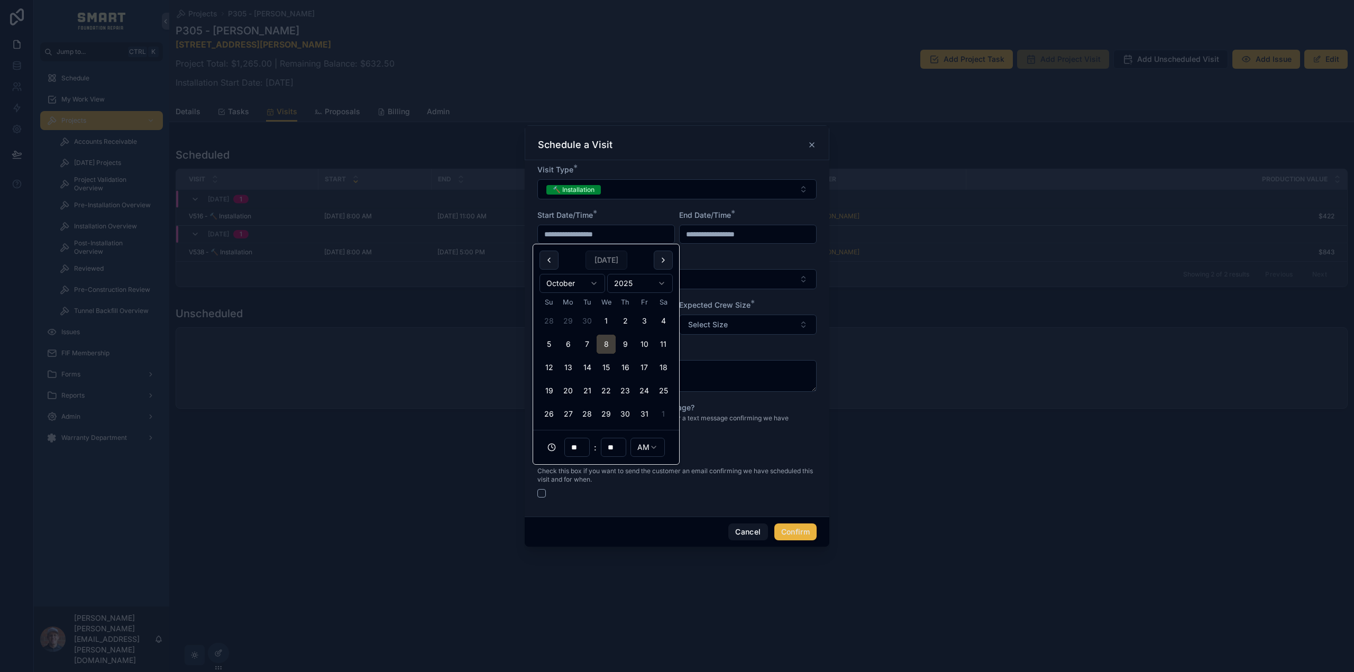
click at [606, 343] on button "8" at bounding box center [606, 344] width 19 height 19
click at [662, 342] on button "11" at bounding box center [663, 344] width 19 height 19
click at [611, 343] on button "8" at bounding box center [606, 344] width 19 height 19
click at [574, 450] on input "**" at bounding box center [577, 447] width 24 height 15
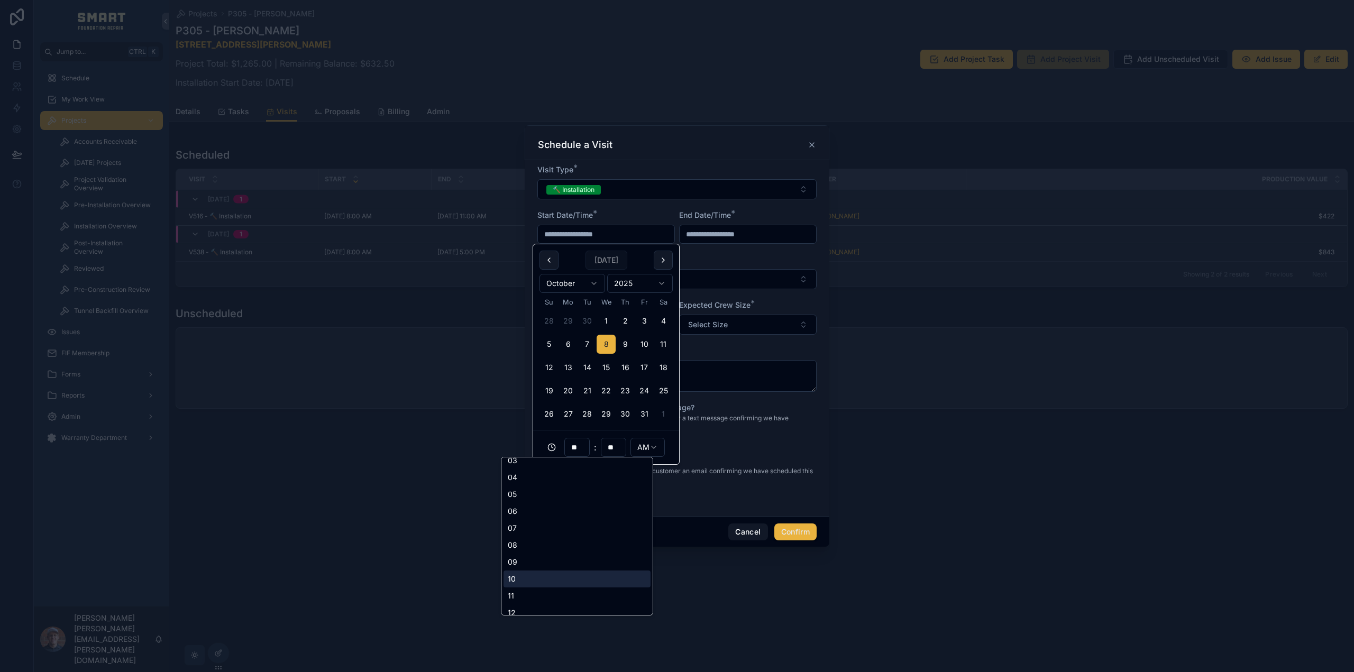
scroll to position [50, 0]
click at [527, 590] on div "11" at bounding box center [577, 587] width 147 height 17
type input "**********"
type input "**"
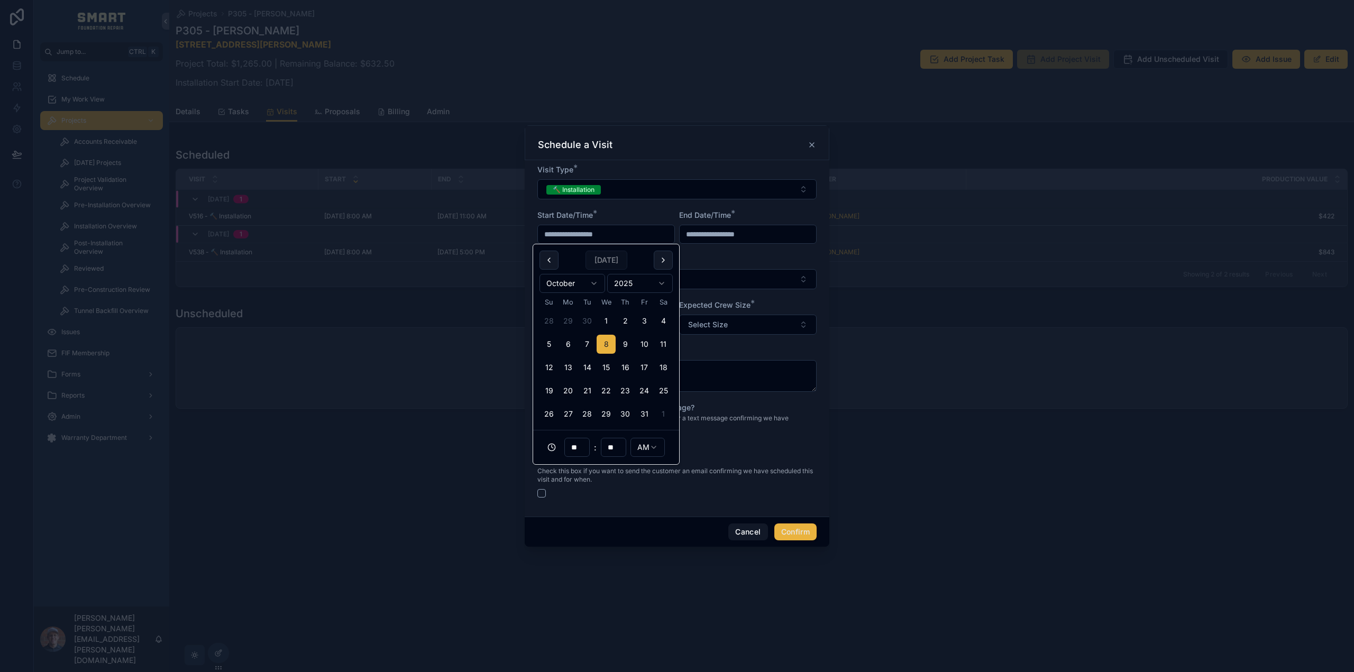
click at [708, 255] on div "Arrival Window *" at bounding box center [677, 259] width 279 height 11
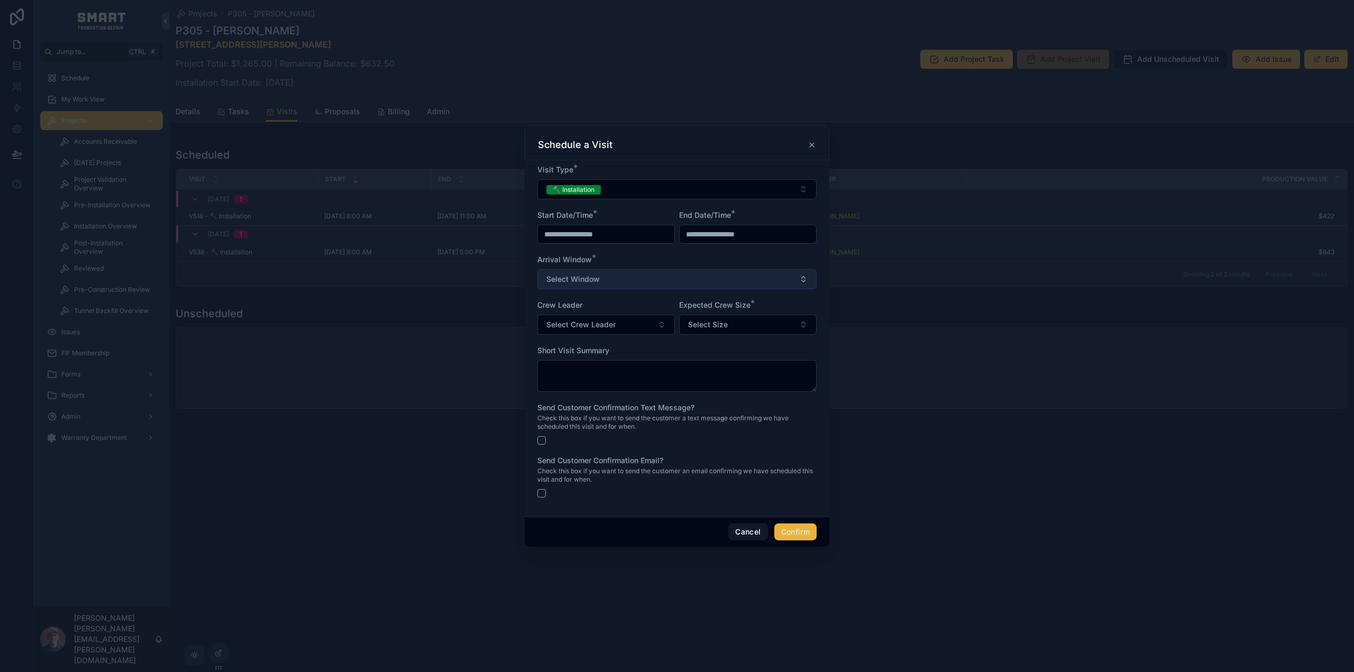
click at [608, 274] on button "Select Window" at bounding box center [677, 279] width 279 height 20
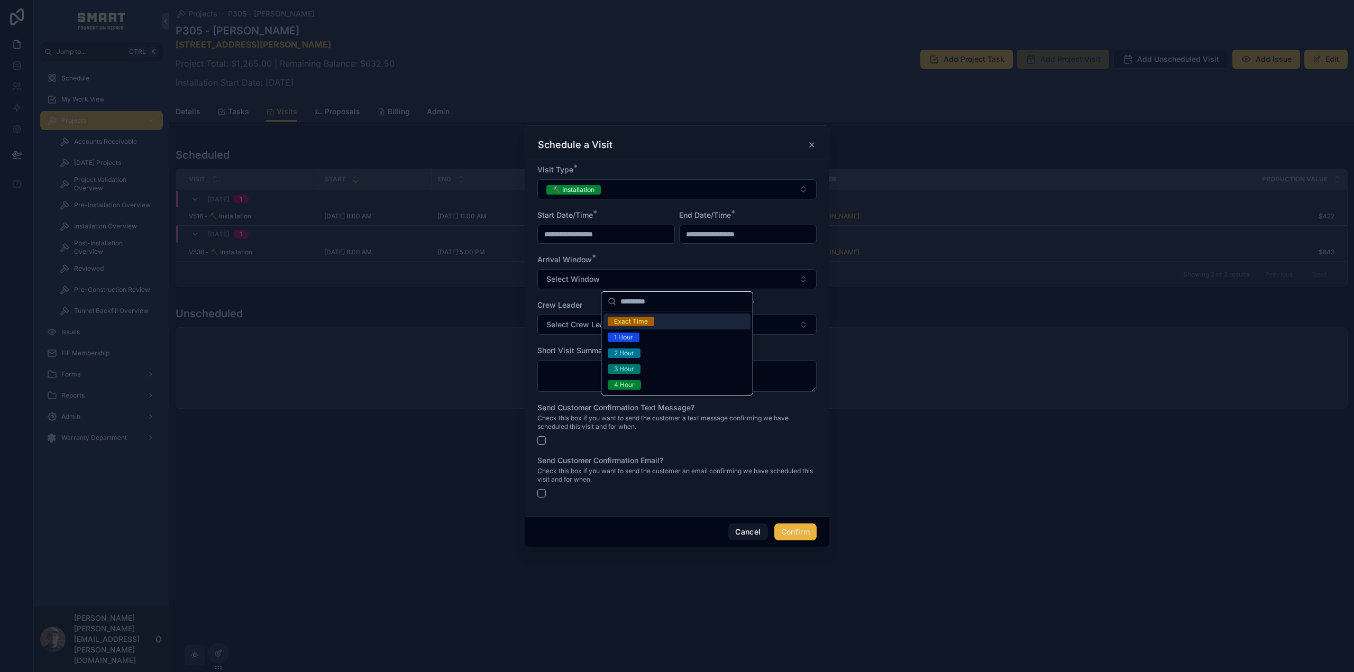
click at [627, 317] on div "Exact Time" at bounding box center [631, 322] width 34 height 10
drag, startPoint x: 610, startPoint y: 326, endPoint x: 608, endPoint y: 334, distance: 7.6
click at [610, 326] on span "Select Crew Leader" at bounding box center [581, 325] width 69 height 11
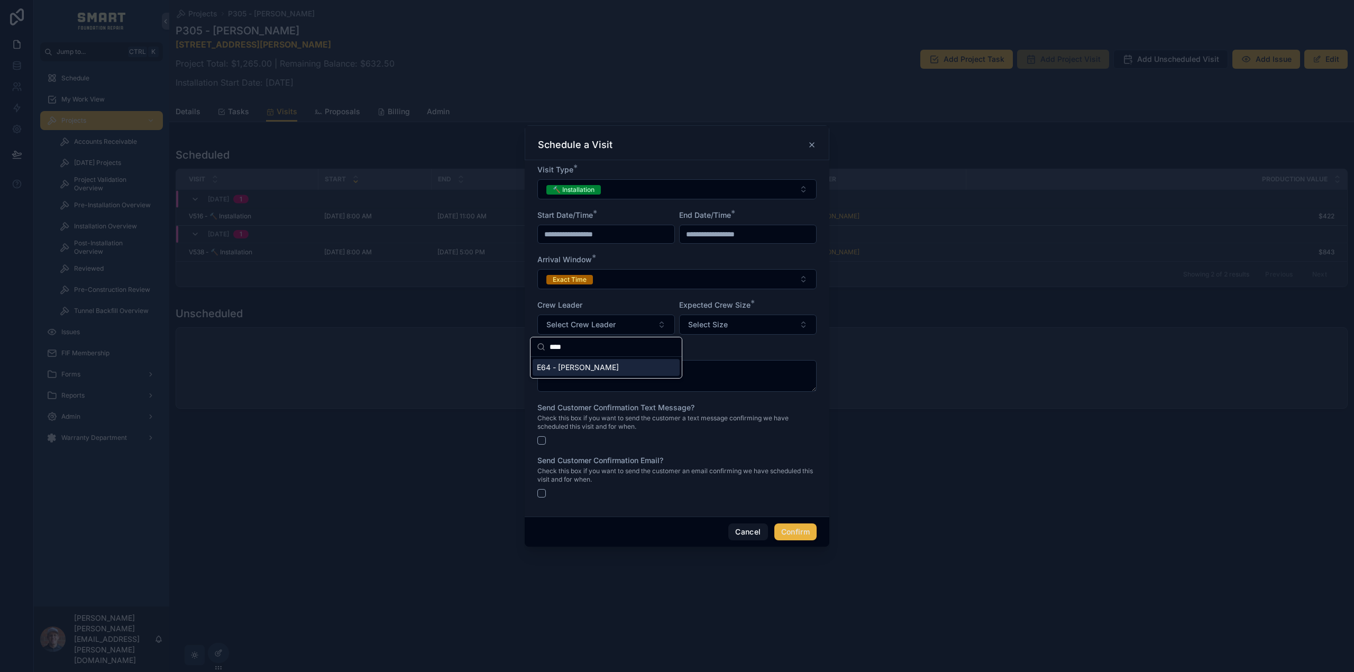
type input "****"
click at [595, 363] on span "E64 - [PERSON_NAME]" at bounding box center [578, 367] width 82 height 11
click at [697, 326] on span "Select Size" at bounding box center [708, 325] width 40 height 11
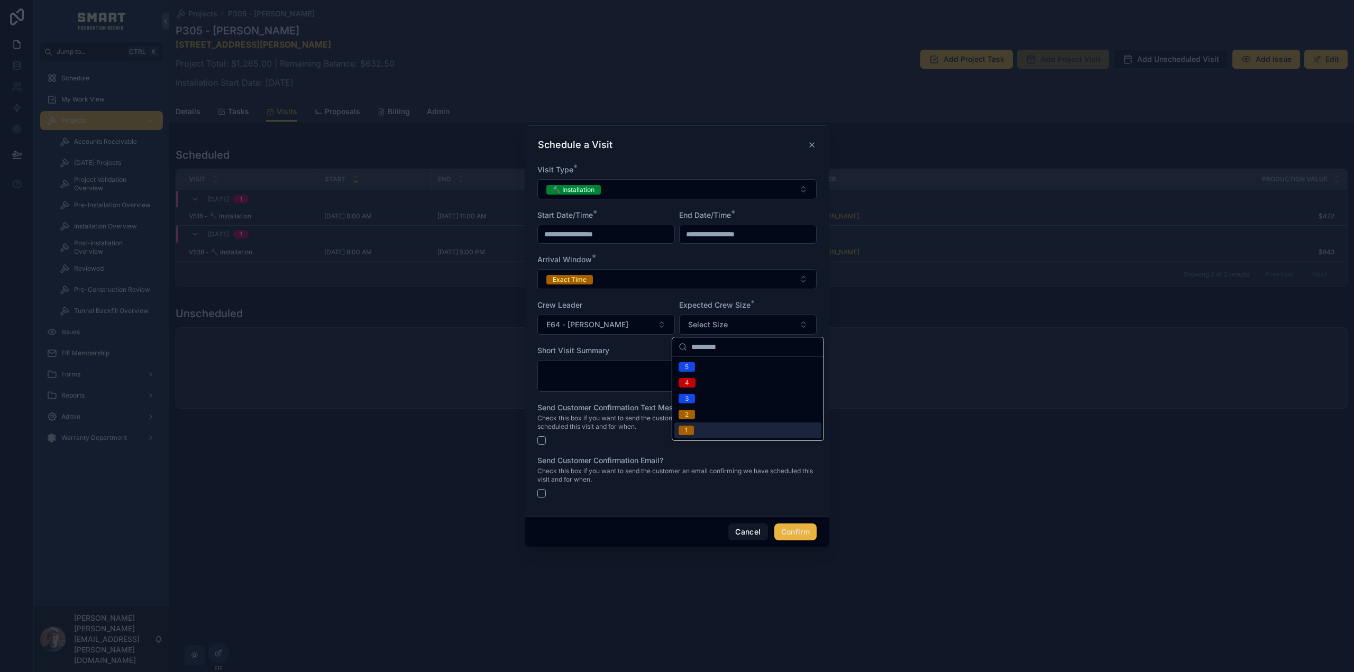
click at [698, 431] on div "1" at bounding box center [748, 431] width 147 height 16
click at [796, 531] on button "Confirm" at bounding box center [796, 532] width 42 height 17
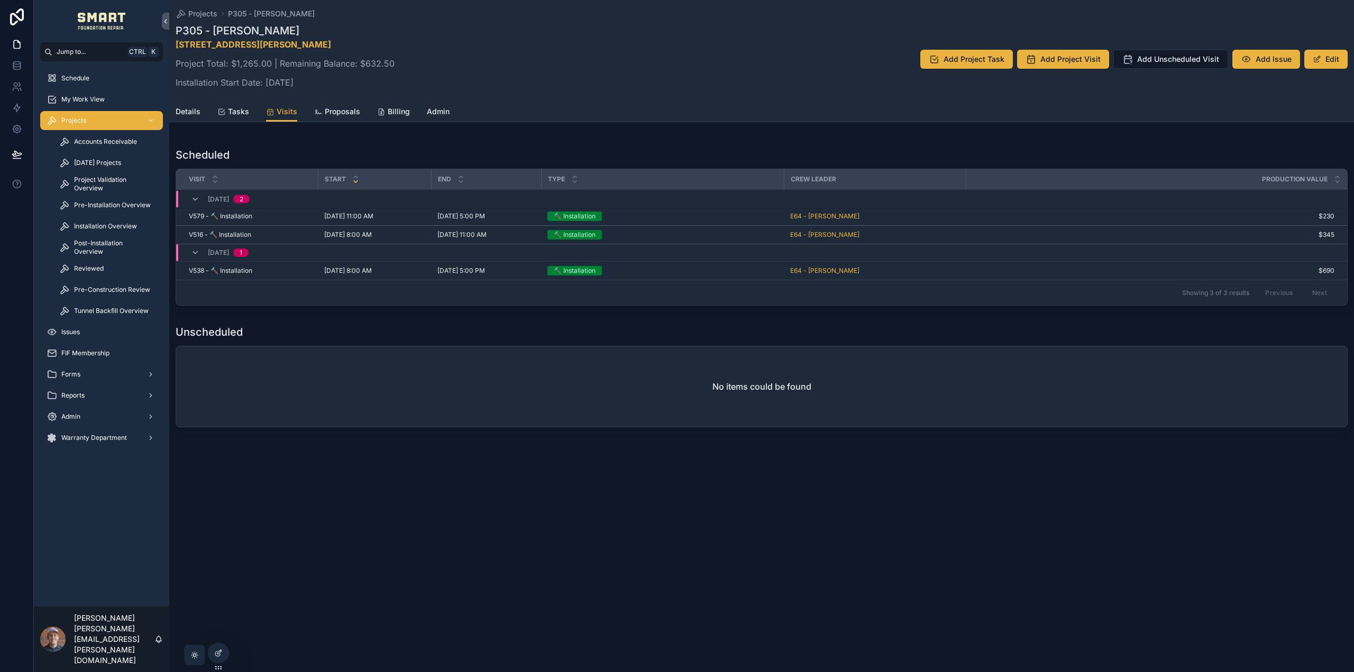
click at [115, 289] on span "Pre-Construction Review" at bounding box center [112, 290] width 76 height 8
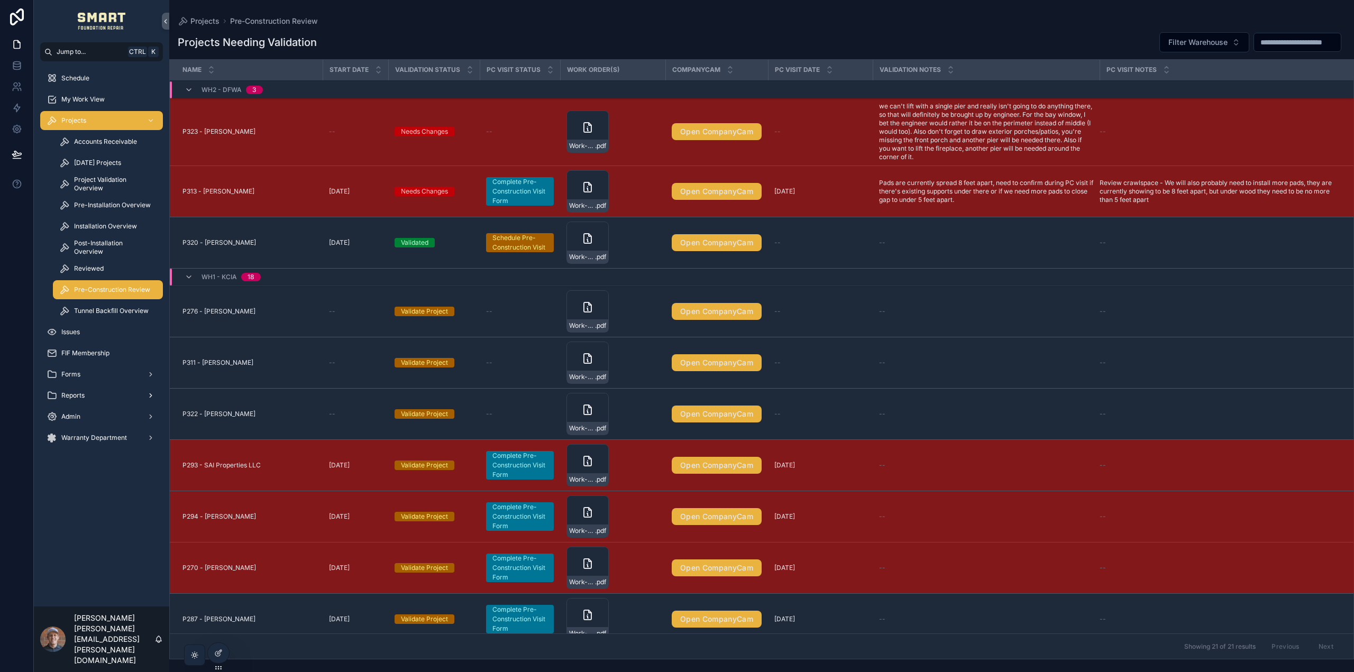
click at [96, 397] on div "Reports" at bounding box center [102, 395] width 110 height 17
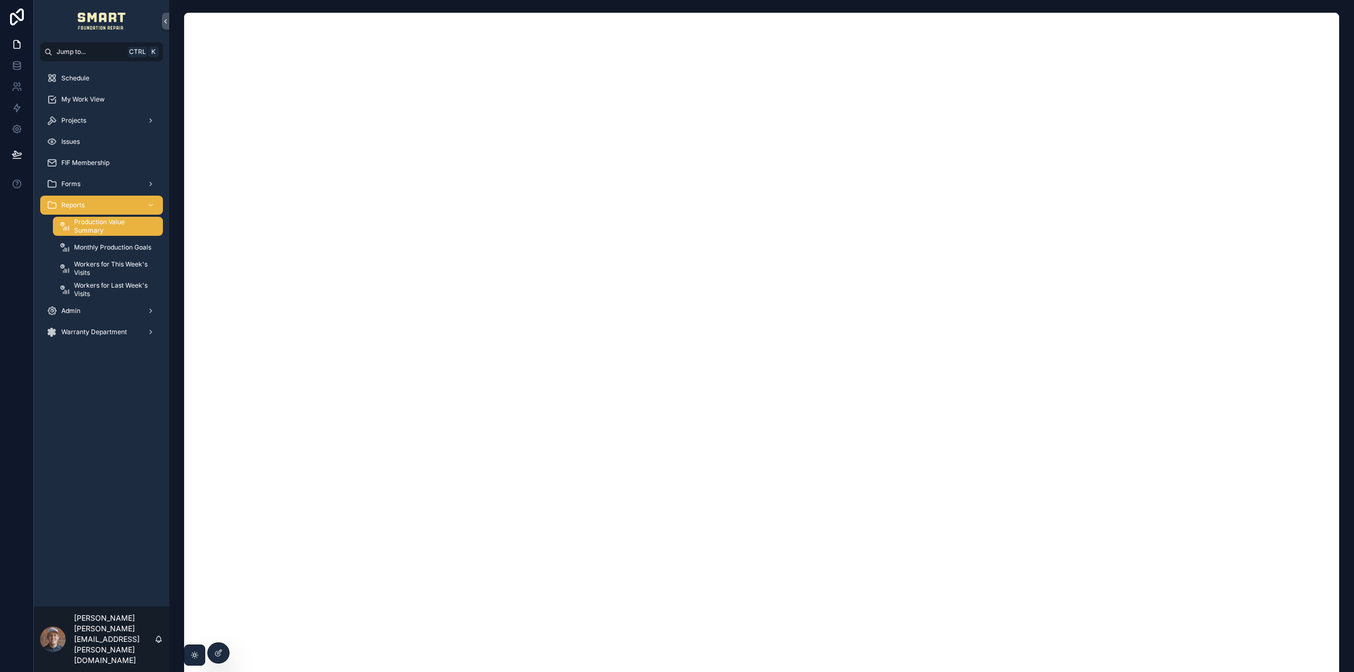
click at [127, 269] on span "Workers for This Week's Visits" at bounding box center [113, 268] width 78 height 17
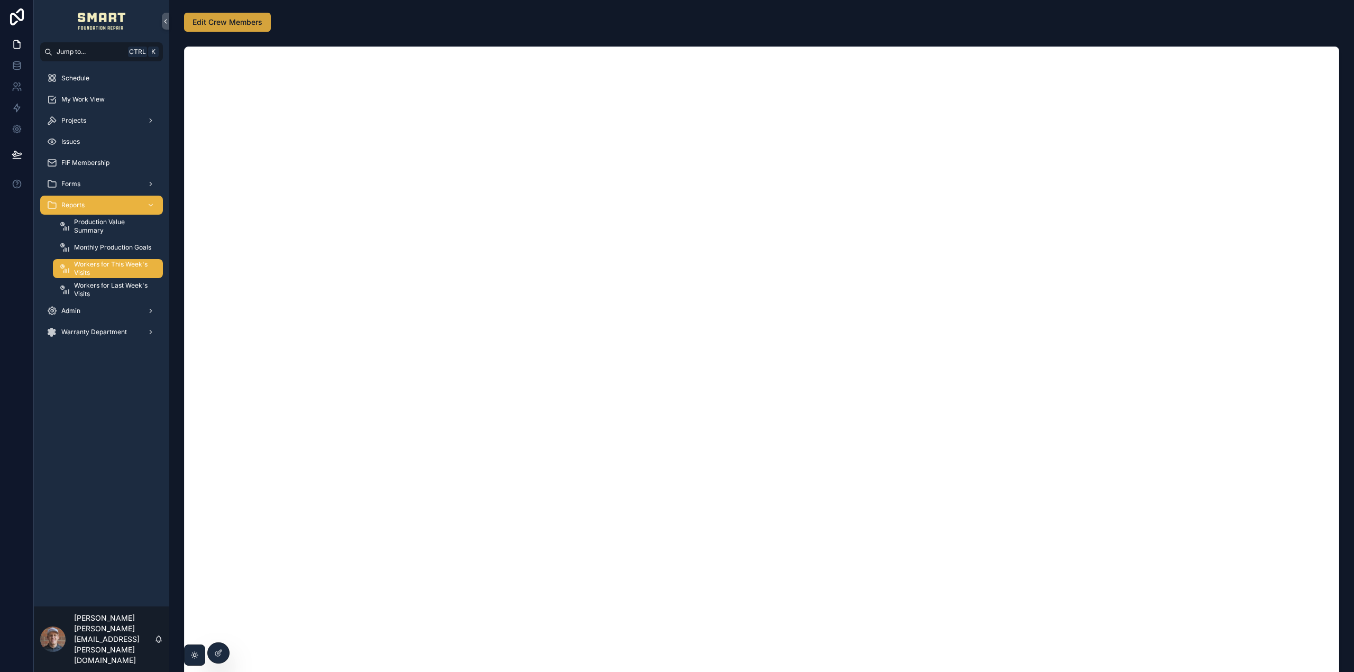
click at [243, 23] on span "Edit Crew Members" at bounding box center [228, 22] width 70 height 11
click at [119, 98] on div "My Work View" at bounding box center [102, 99] width 110 height 17
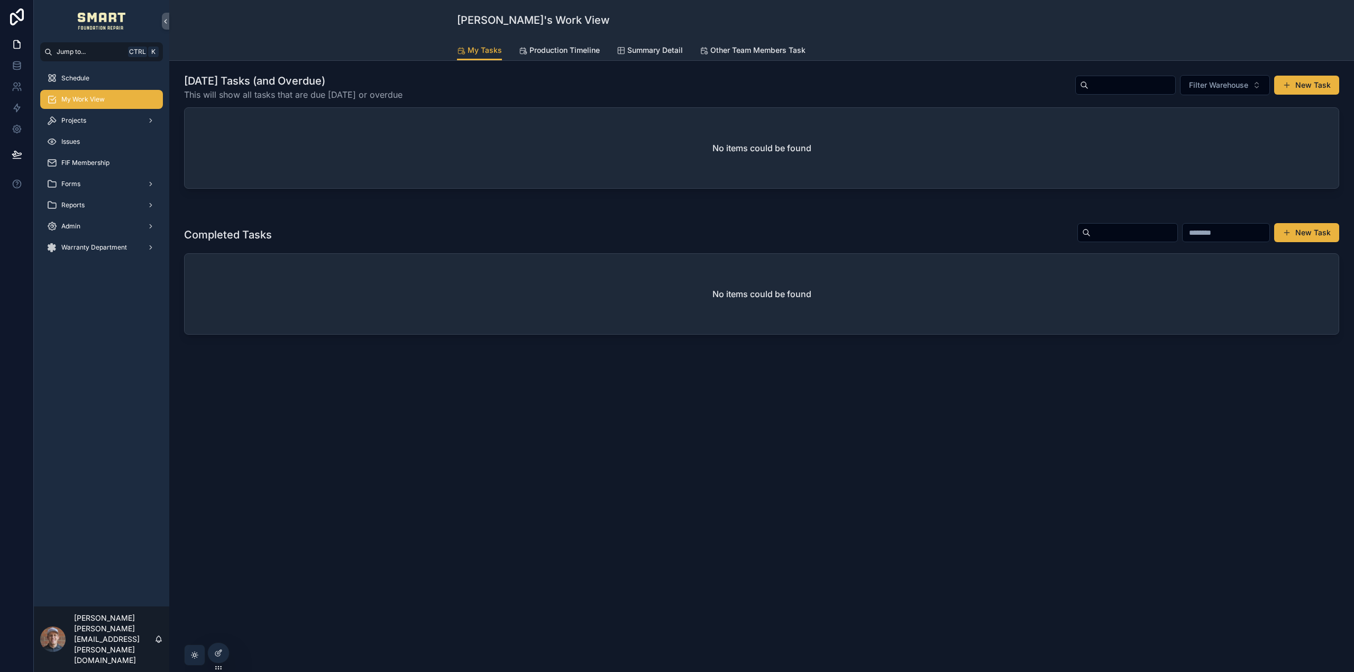
click at [566, 52] on span "Production Timeline" at bounding box center [565, 50] width 70 height 11
